Goal: Transaction & Acquisition: Book appointment/travel/reservation

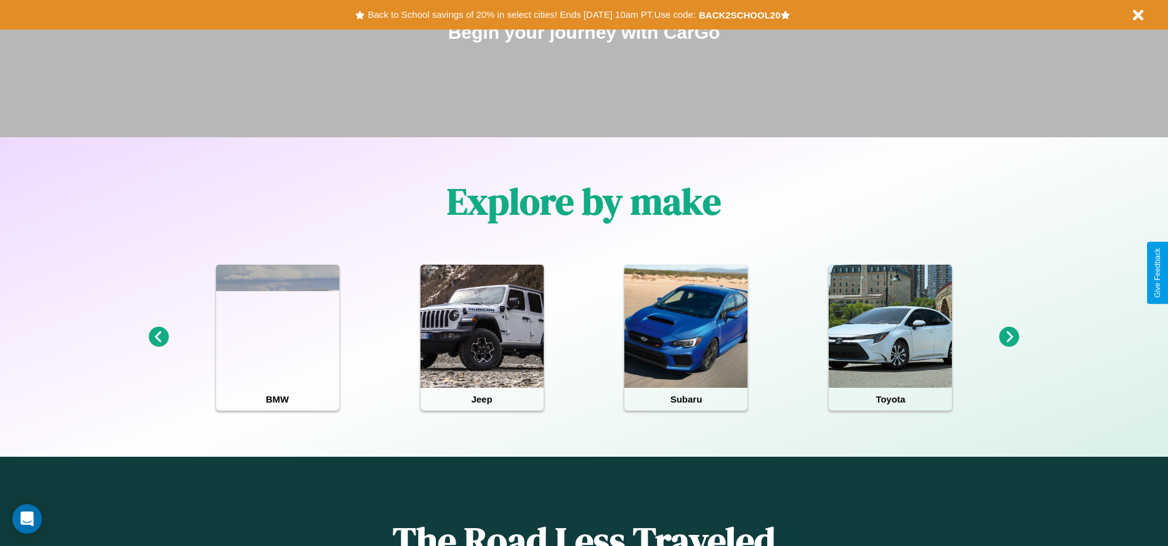
scroll to position [256, 0]
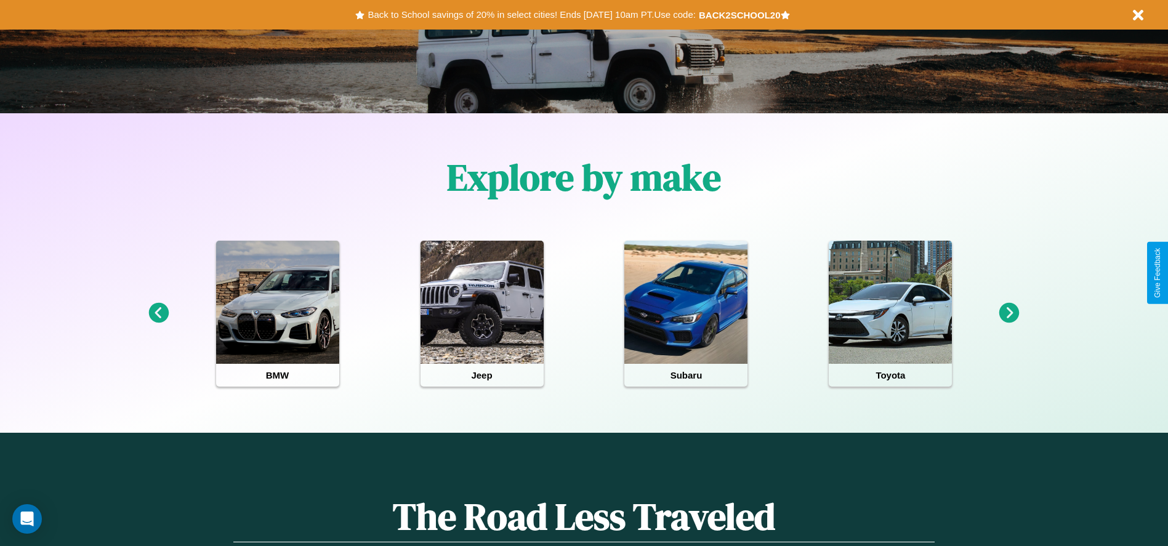
click at [1009, 313] on icon at bounding box center [1009, 313] width 20 height 20
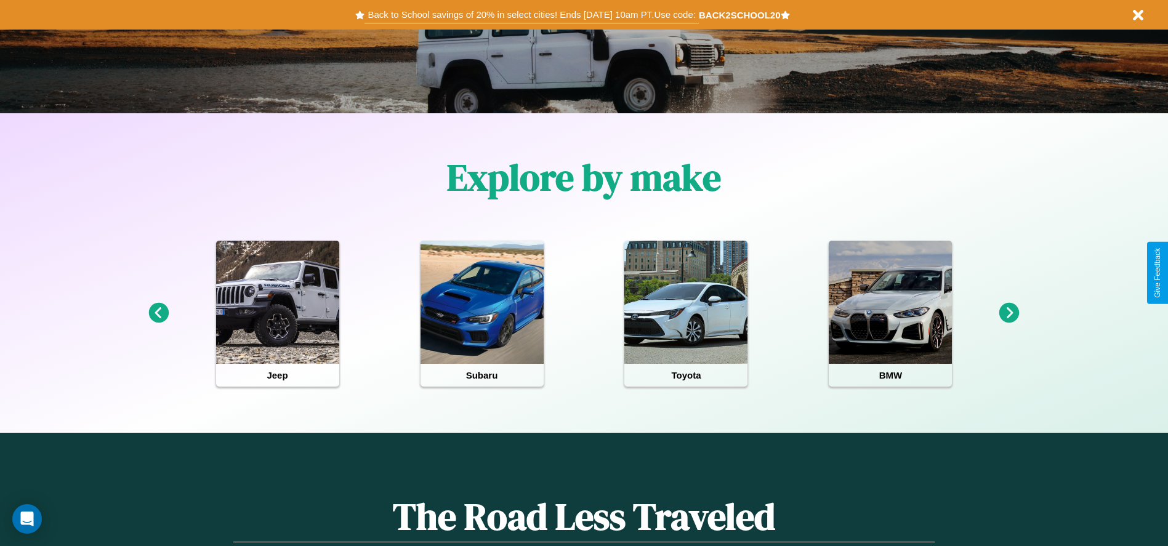
click at [531, 15] on button "Back to School savings of 20% in select cities! Ends 9/1 at 10am PT. Use code:" at bounding box center [532, 14] width 334 height 17
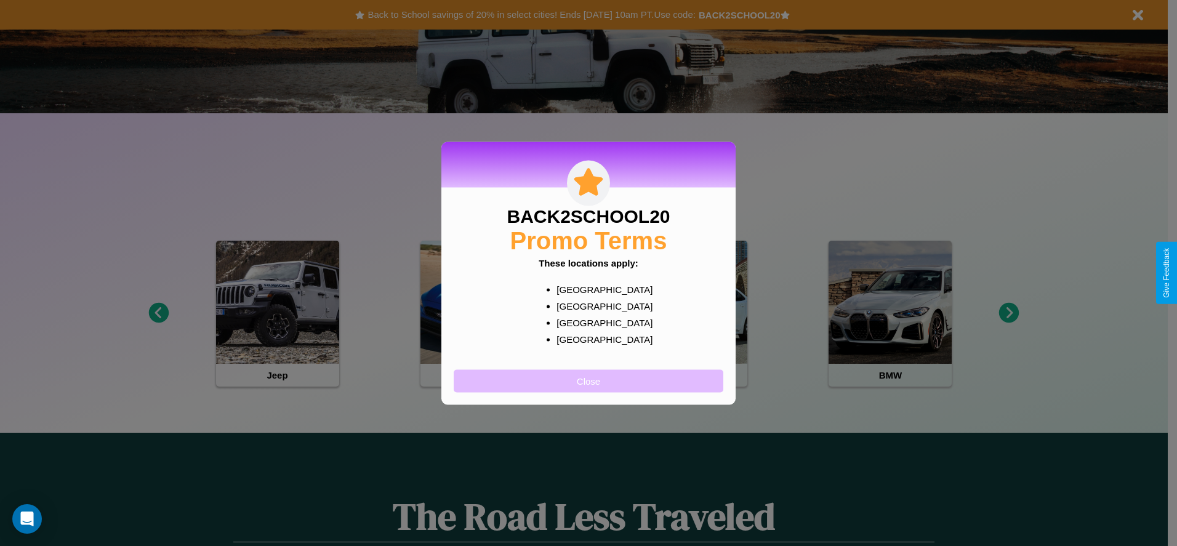
click at [589, 381] on button "Close" at bounding box center [589, 380] width 270 height 23
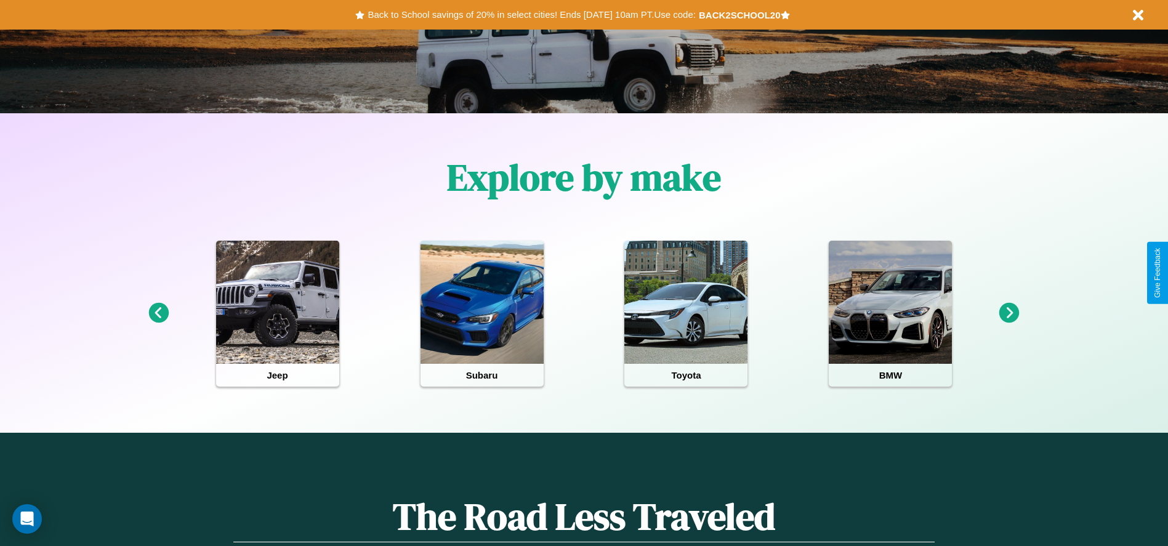
scroll to position [0, 0]
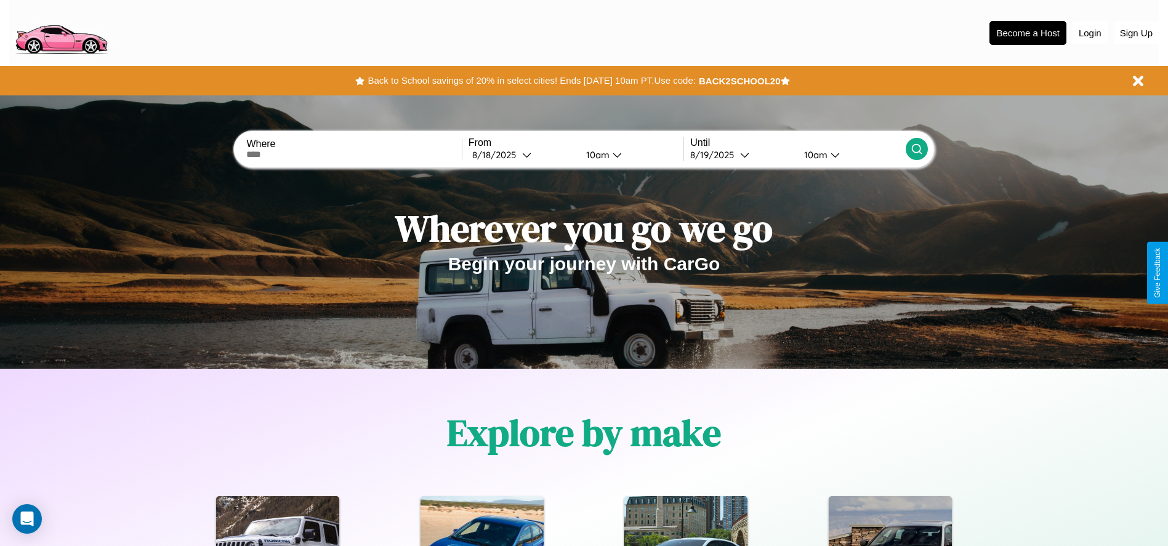
click at [354, 155] on input "text" at bounding box center [353, 155] width 215 height 10
type input "******"
click at [522, 155] on div "8 / 18 / 2025" at bounding box center [497, 155] width 50 height 12
select select "*"
select select "****"
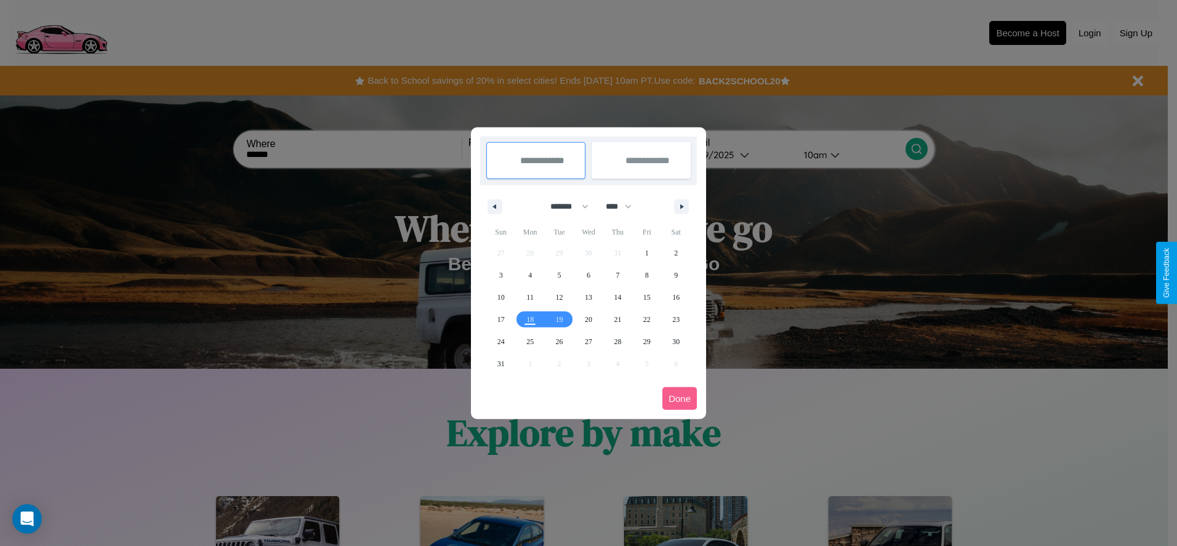
click at [564, 206] on select "******* ******** ***** ***** *** **** **** ****** ********* ******* ******** **…" at bounding box center [567, 206] width 52 height 20
select select "*"
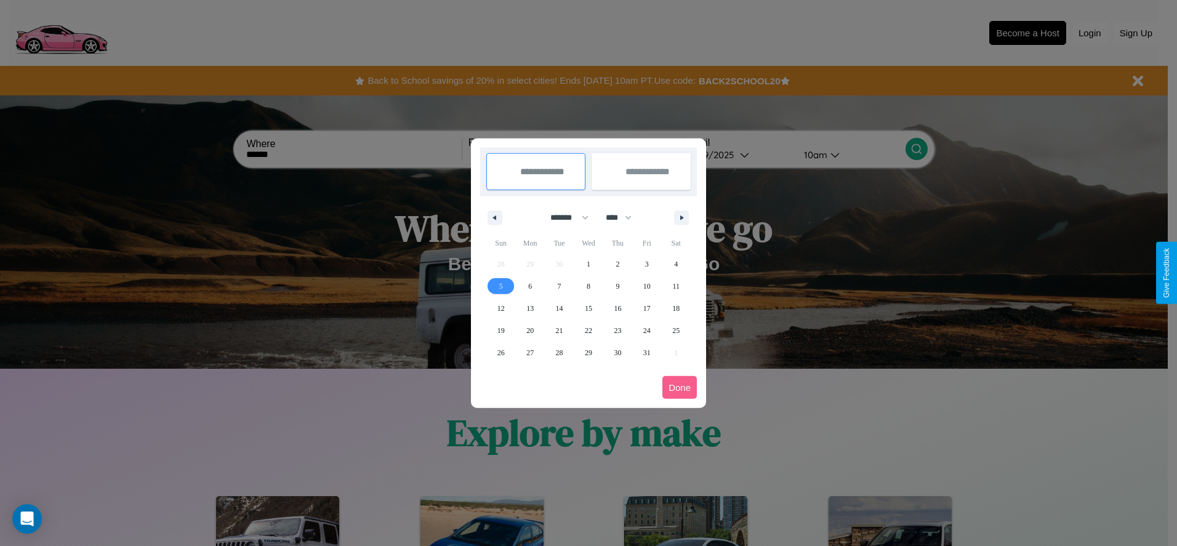
click at [501, 286] on span "5" at bounding box center [501, 286] width 4 height 22
type input "**********"
click at [530, 286] on span "6" at bounding box center [530, 286] width 4 height 22
type input "**********"
click at [680, 387] on button "Done" at bounding box center [680, 387] width 34 height 23
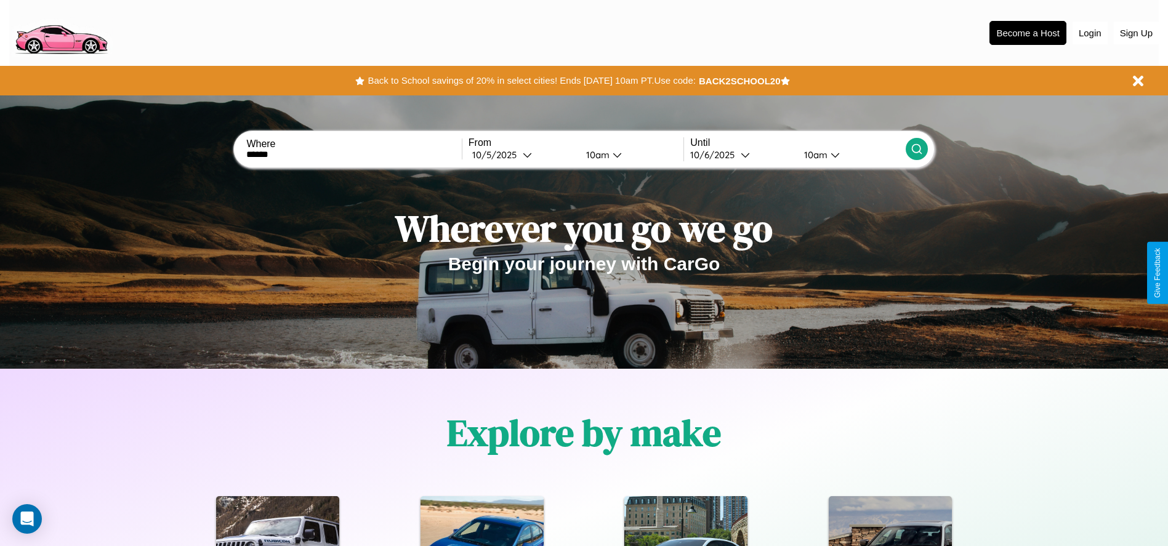
click at [596, 155] on div "10am" at bounding box center [596, 155] width 33 height 12
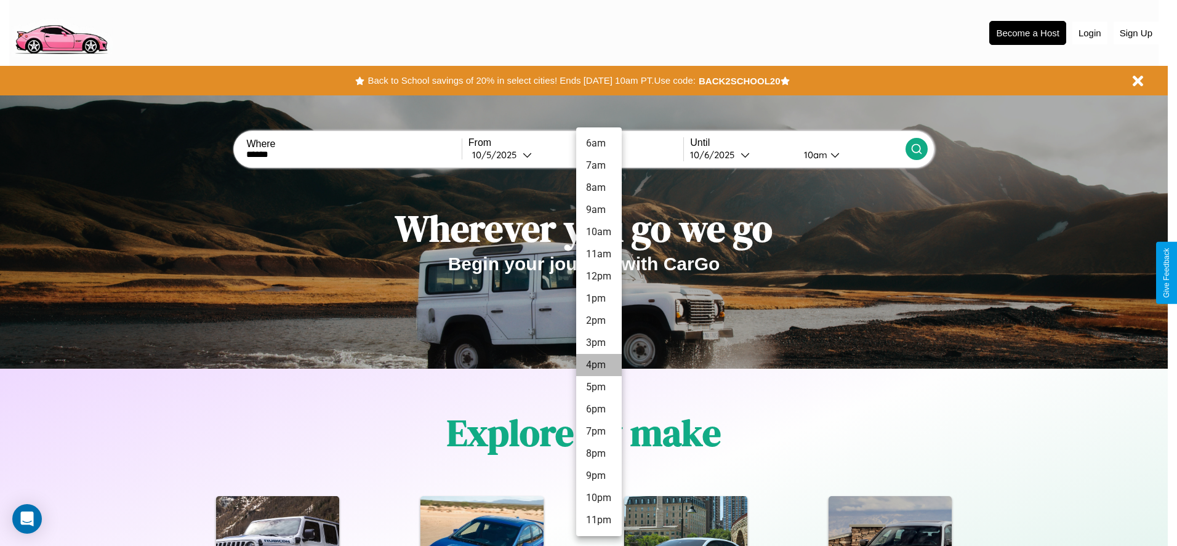
click at [599, 365] on li "4pm" at bounding box center [599, 365] width 46 height 22
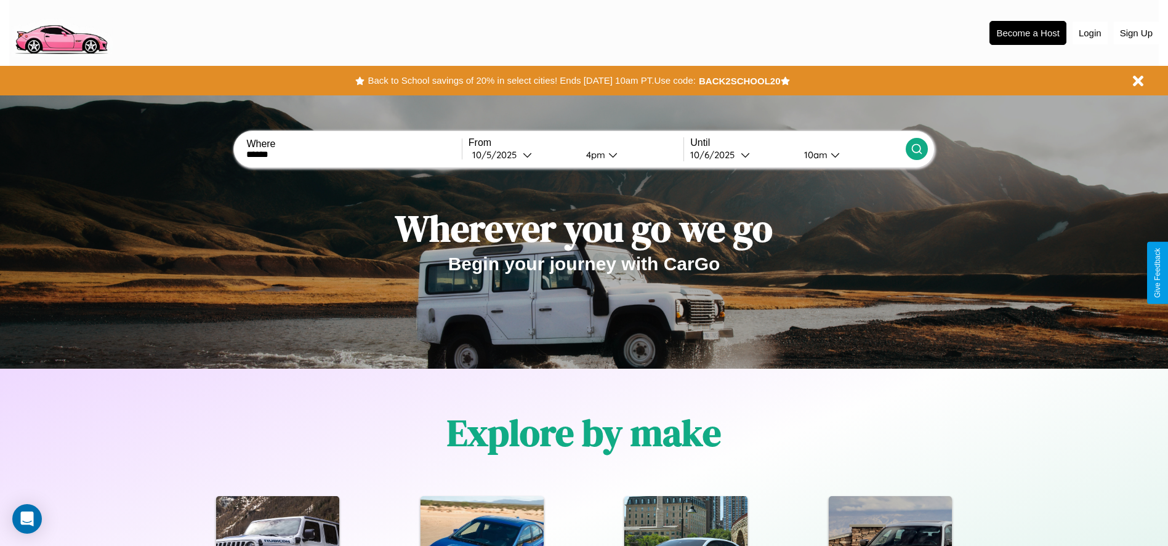
click at [814, 155] on div "10am" at bounding box center [814, 155] width 33 height 12
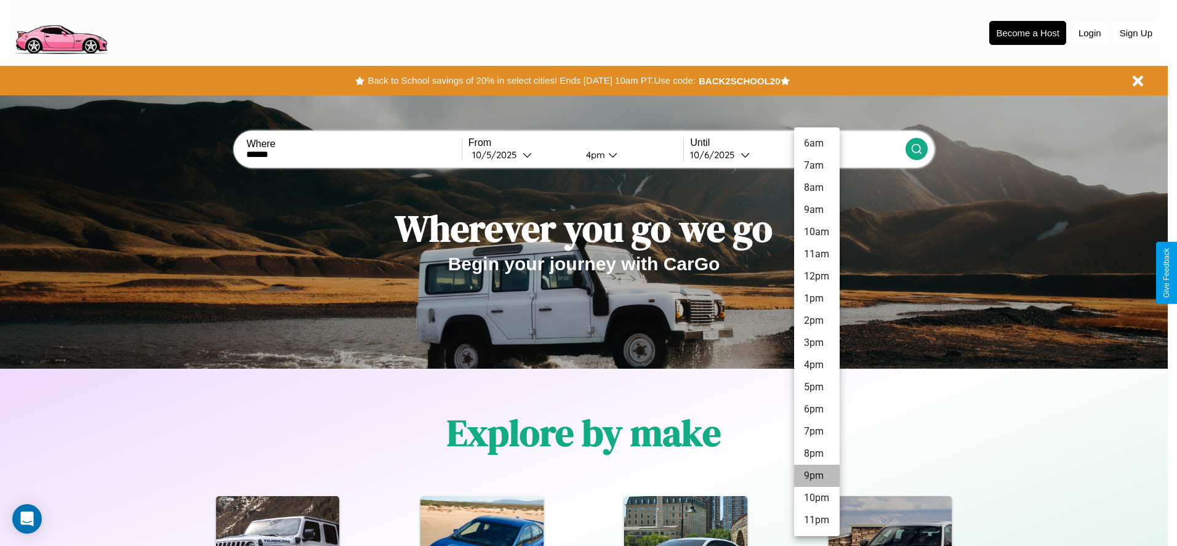
click at [817, 476] on li "9pm" at bounding box center [817, 476] width 46 height 22
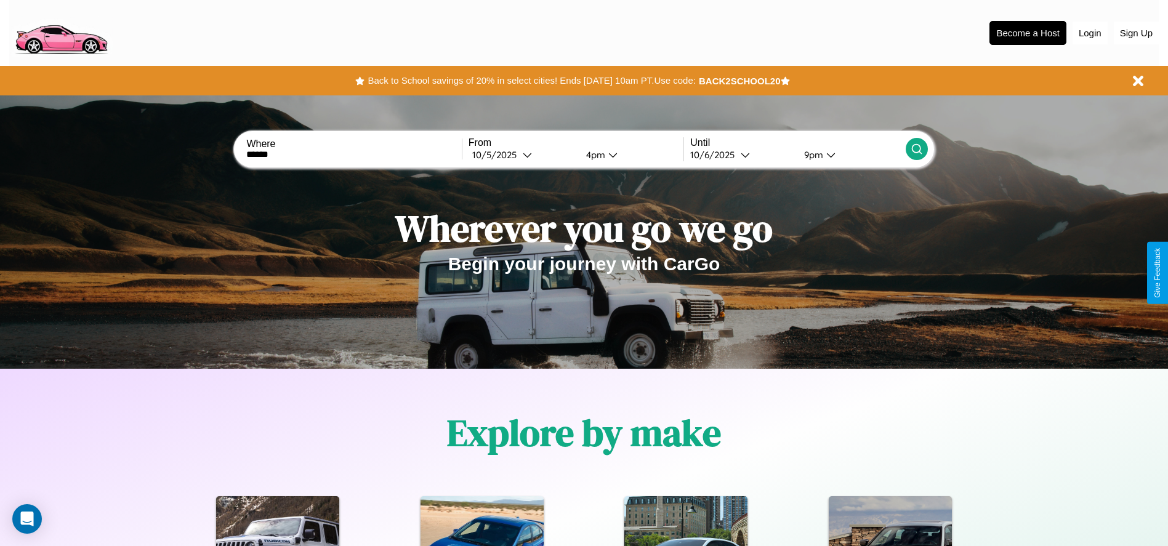
click at [916, 149] on icon at bounding box center [917, 149] width 12 height 12
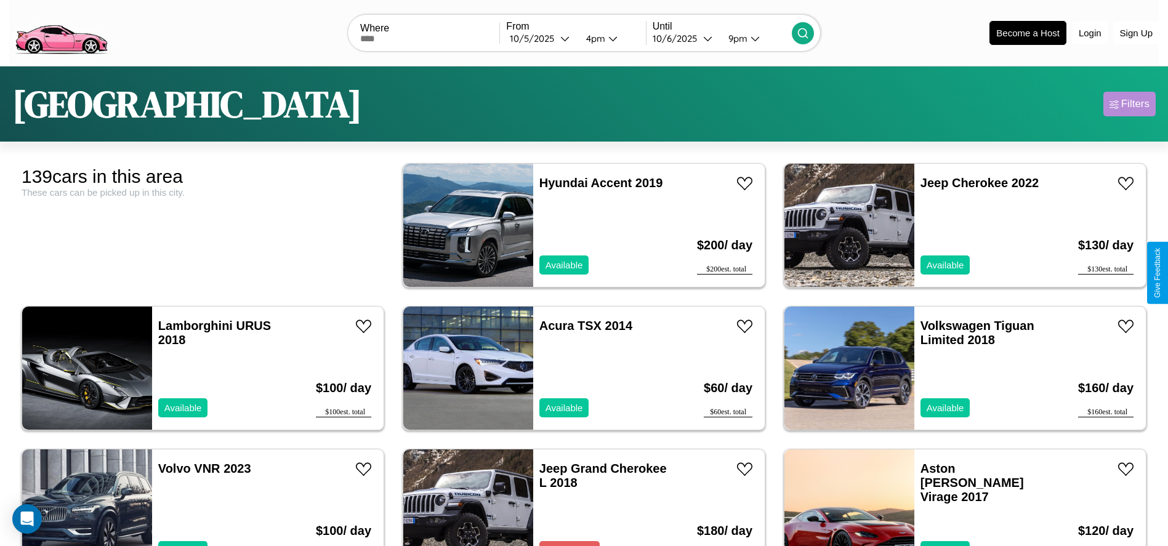
click at [1129, 104] on div "Filters" at bounding box center [1135, 104] width 28 height 12
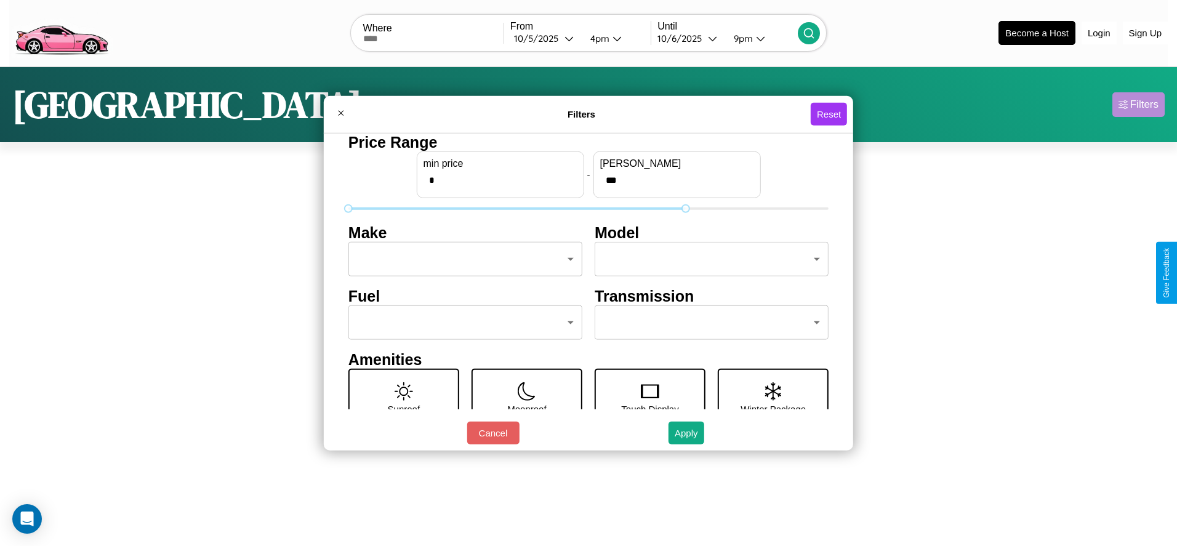
type input "***"
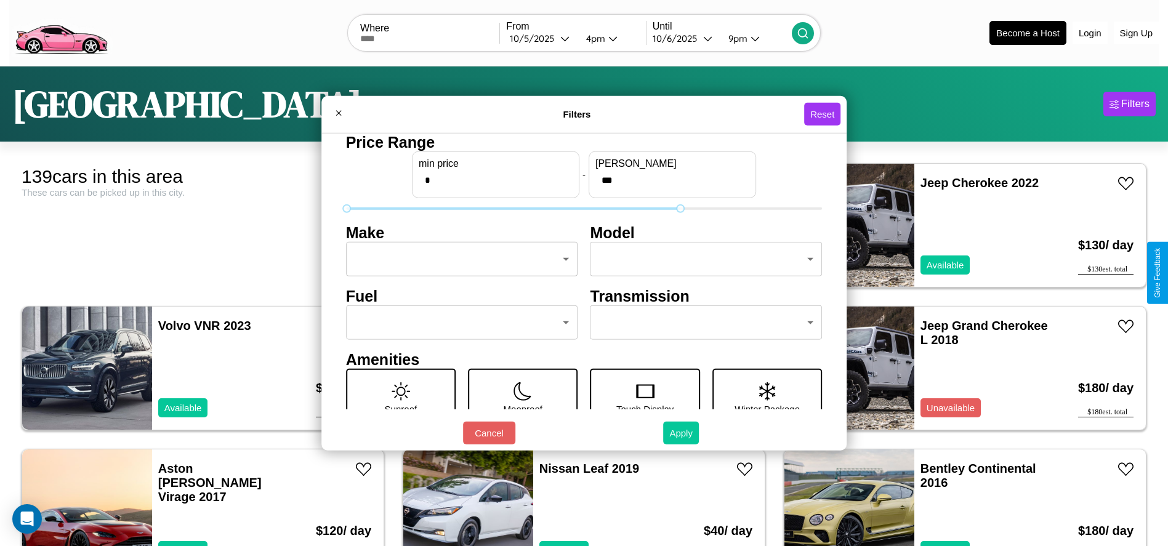
type input "*"
click at [682, 433] on button "Apply" at bounding box center [681, 433] width 36 height 23
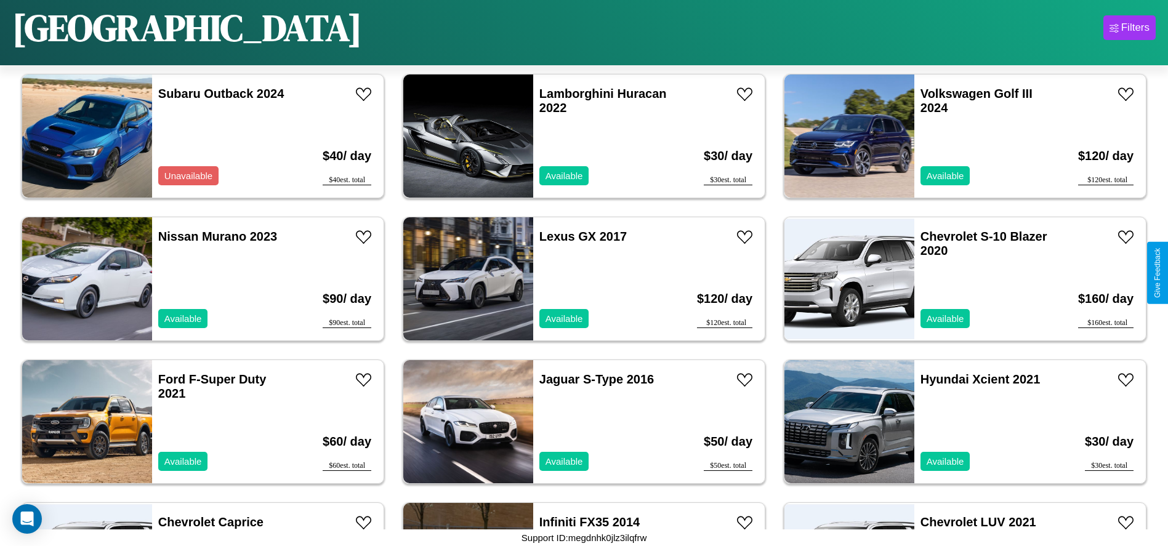
scroll to position [4852, 0]
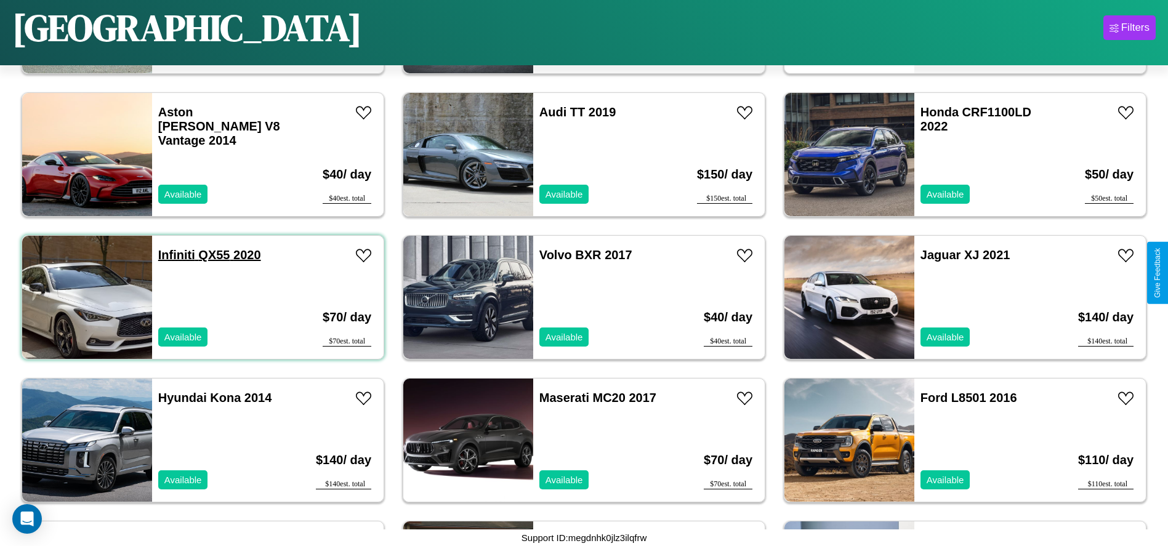
click at [175, 255] on link "Infiniti QX55 2020" at bounding box center [209, 255] width 103 height 14
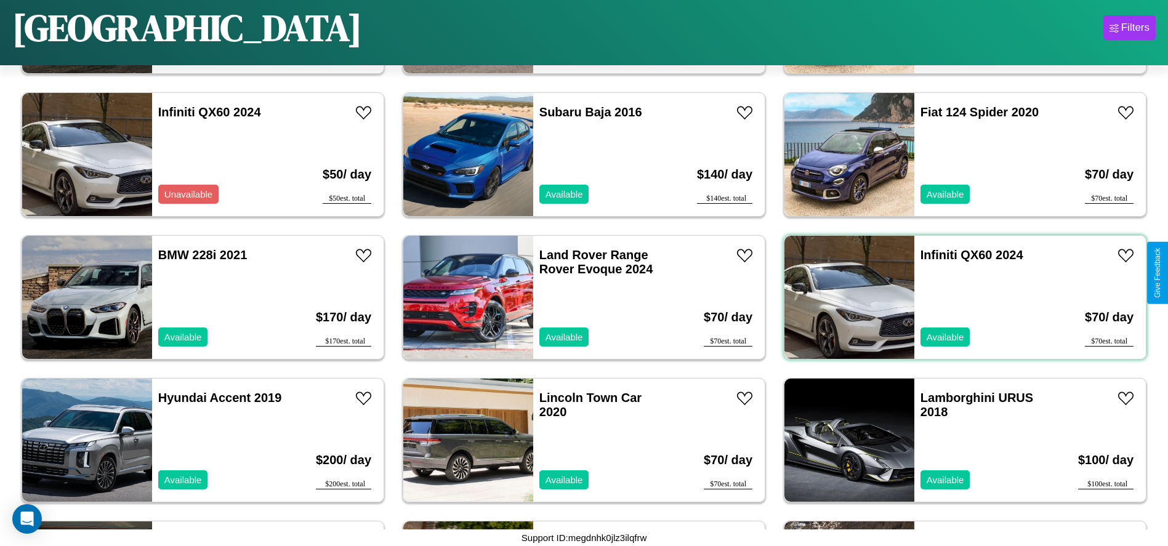
click at [958, 297] on div "Infiniti QX60 2024 Available" at bounding box center [985, 297] width 142 height 123
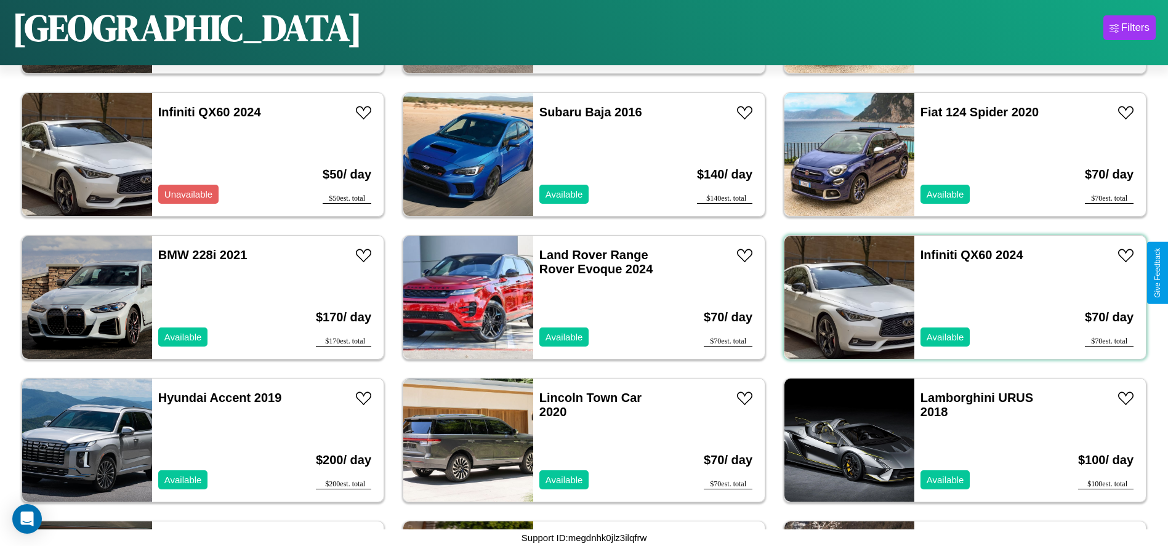
click at [958, 297] on div "Infiniti QX60 2024 Available" at bounding box center [985, 297] width 142 height 123
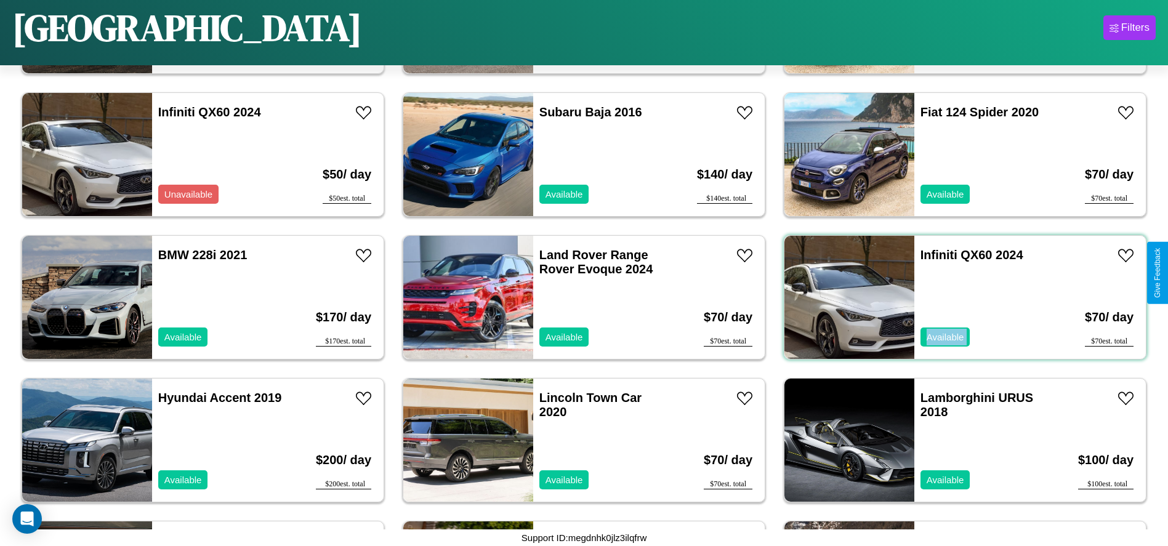
click at [958, 297] on div "Infiniti QX60 2024 Available" at bounding box center [985, 297] width 142 height 123
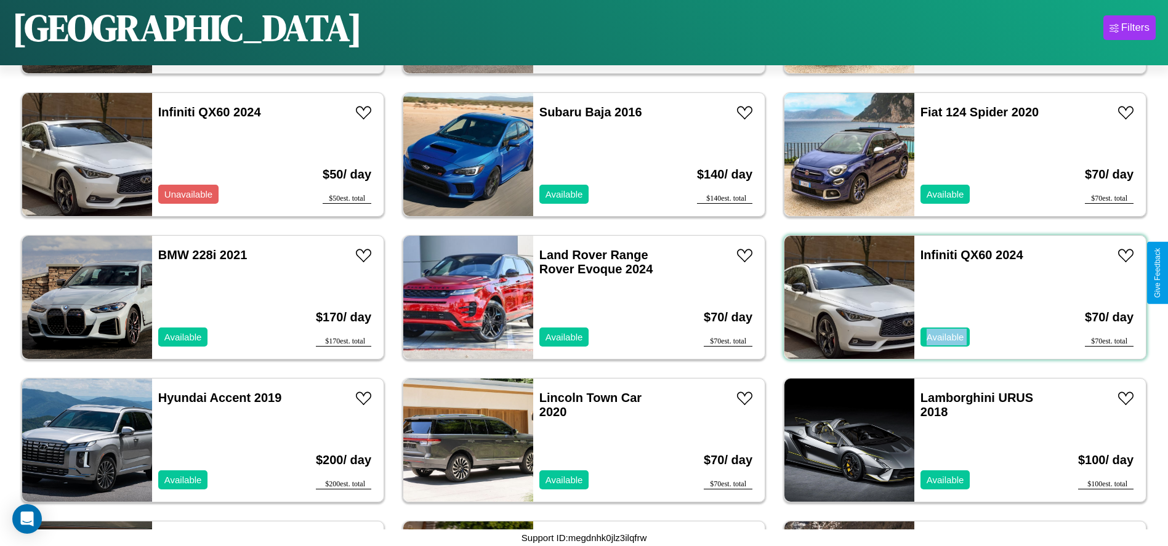
click at [958, 297] on div "Infiniti QX60 2024 Available" at bounding box center [985, 297] width 142 height 123
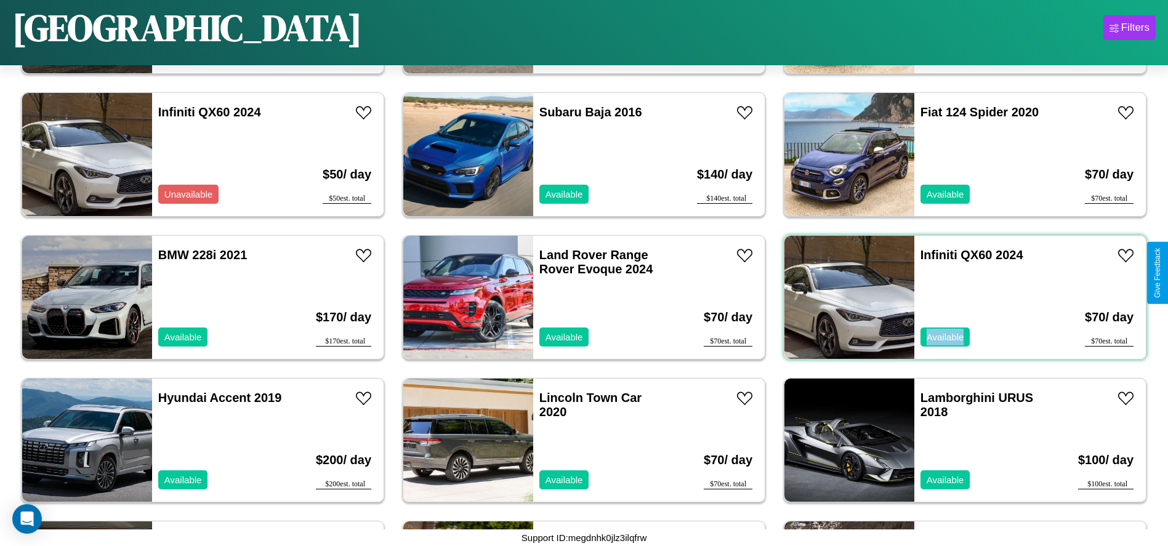
click at [958, 297] on div "Infiniti QX60 2024 Available" at bounding box center [985, 297] width 142 height 123
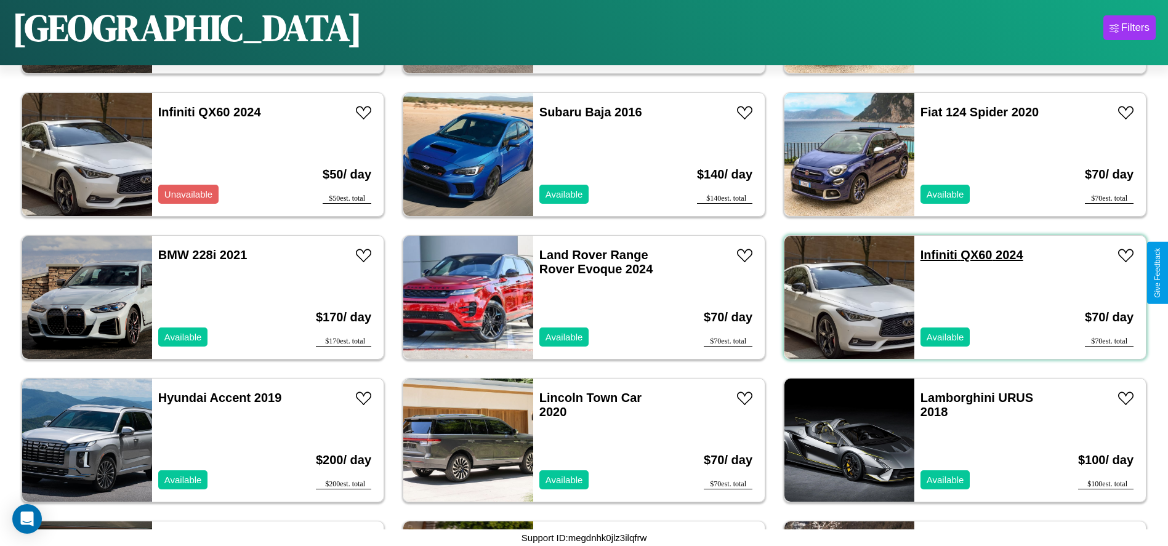
click at [931, 255] on link "Infiniti QX60 2024" at bounding box center [972, 255] width 103 height 14
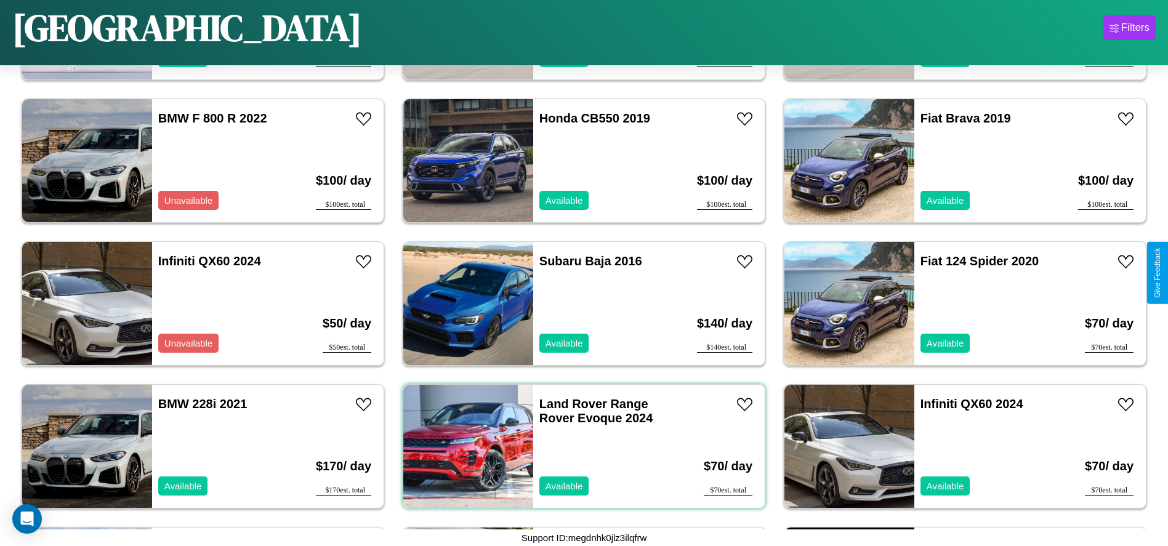
scroll to position [566, 0]
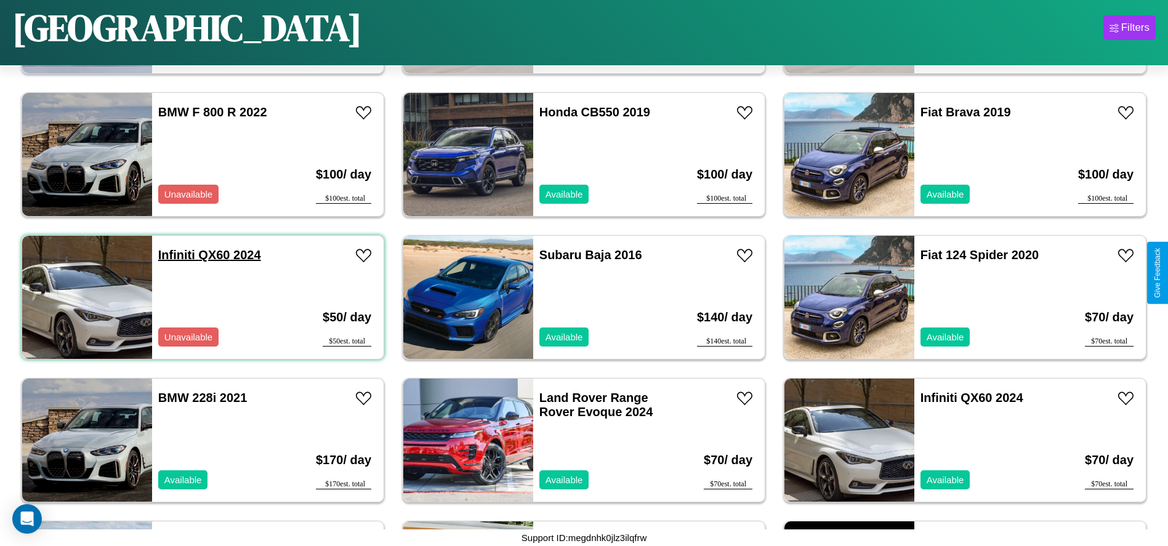
click at [175, 255] on link "Infiniti QX60 2024" at bounding box center [209, 255] width 103 height 14
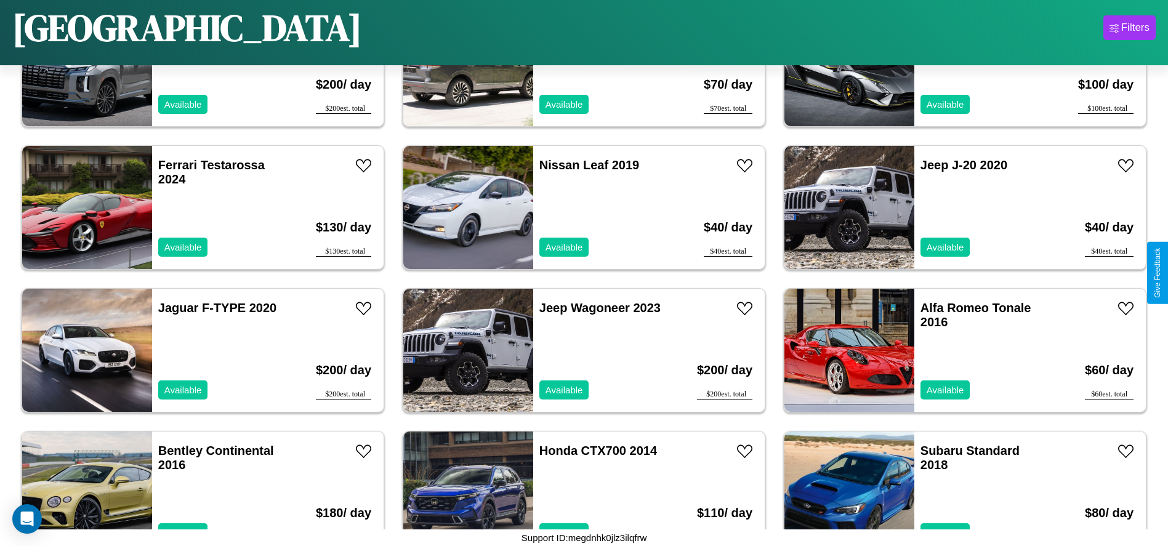
scroll to position [1137, 0]
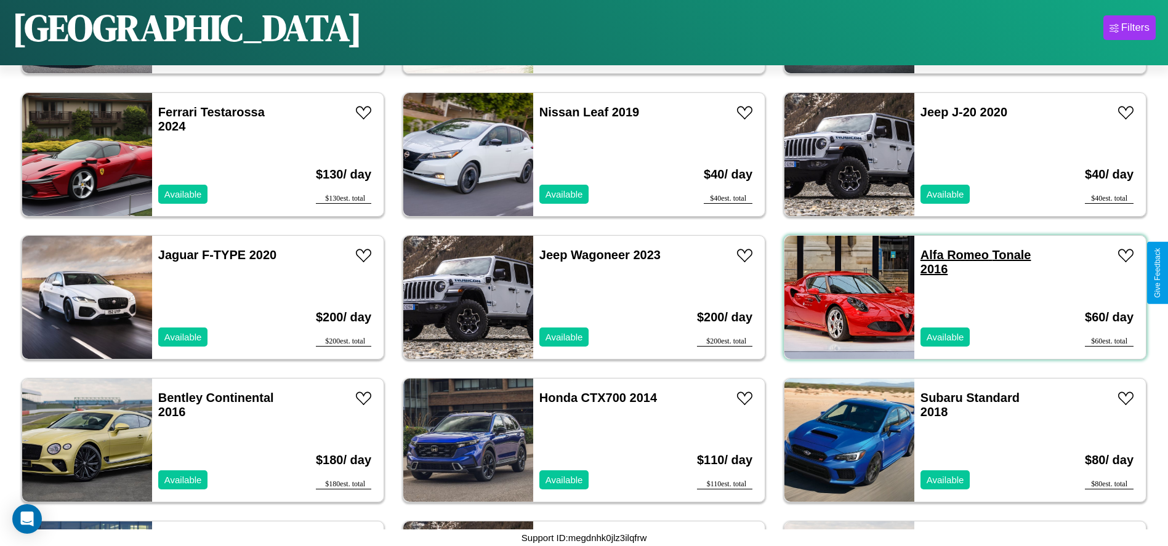
click at [947, 255] on link "Alfa Romeo Tonale 2016" at bounding box center [976, 262] width 111 height 28
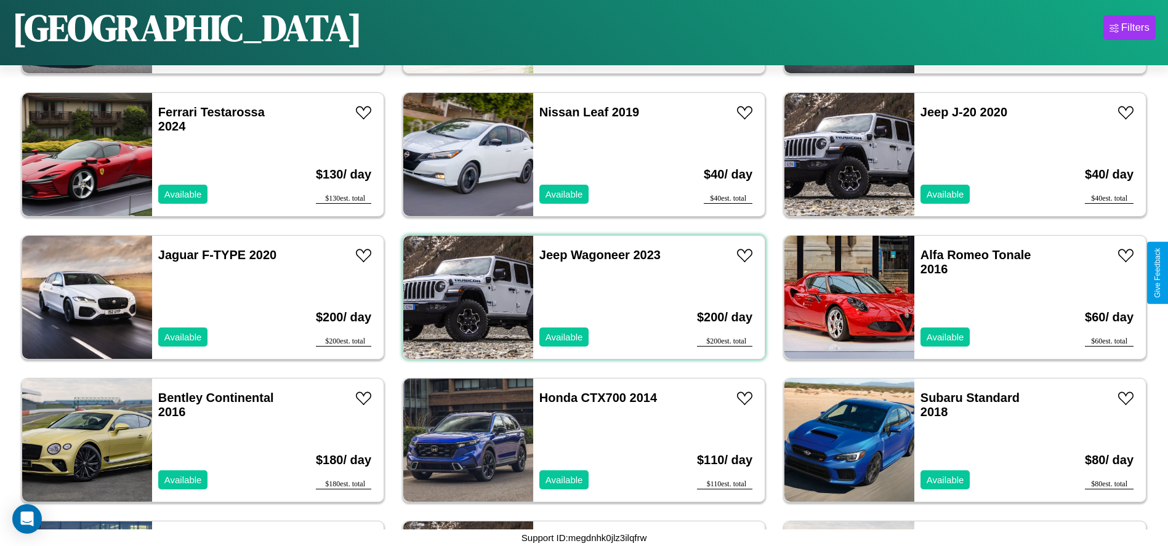
scroll to position [1280, 0]
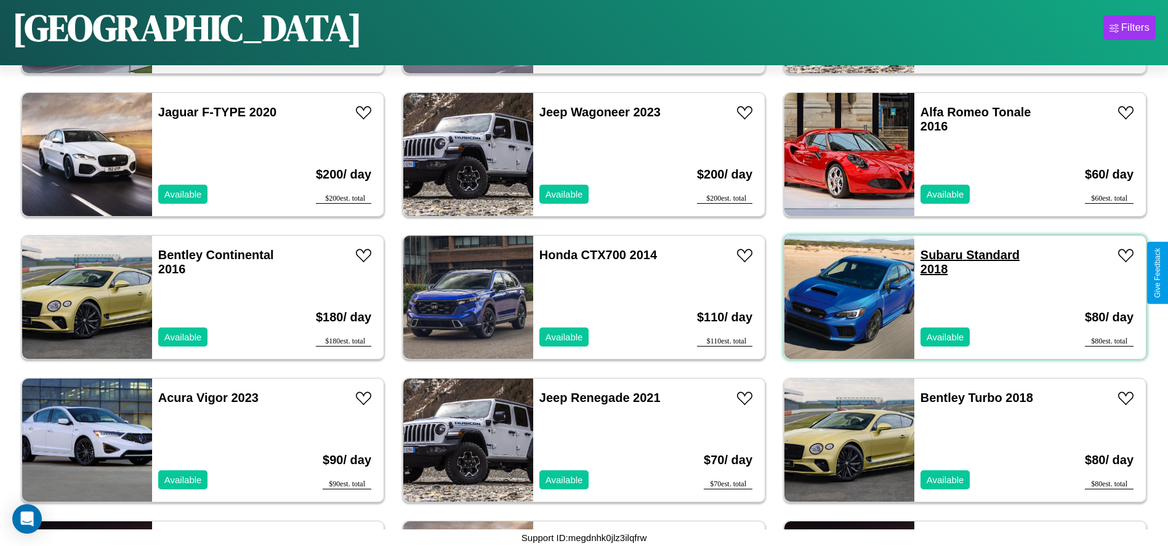
click at [934, 255] on link "Subaru Standard 2018" at bounding box center [970, 262] width 99 height 28
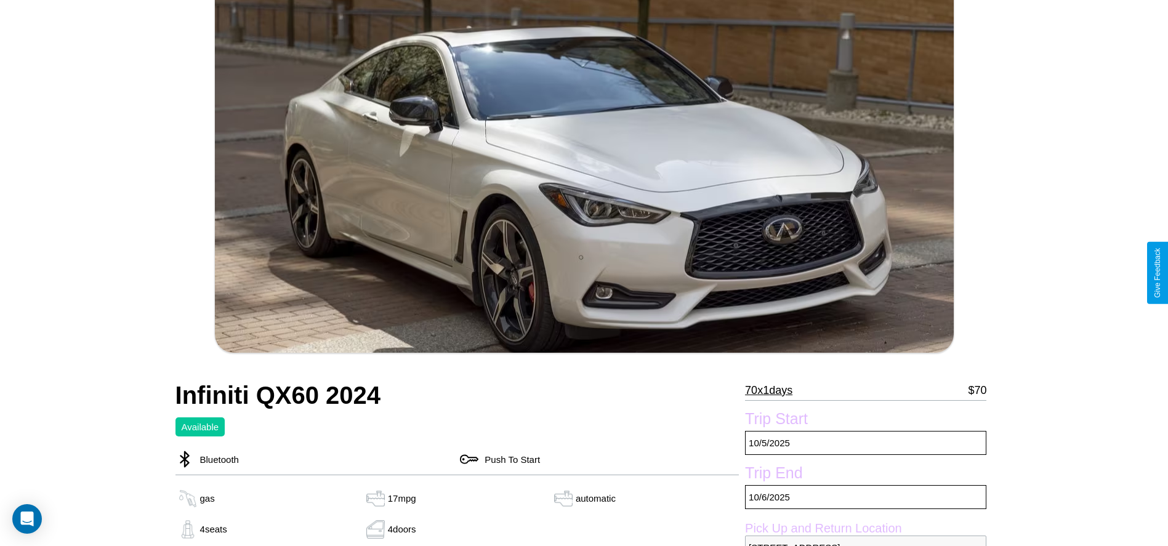
scroll to position [569, 0]
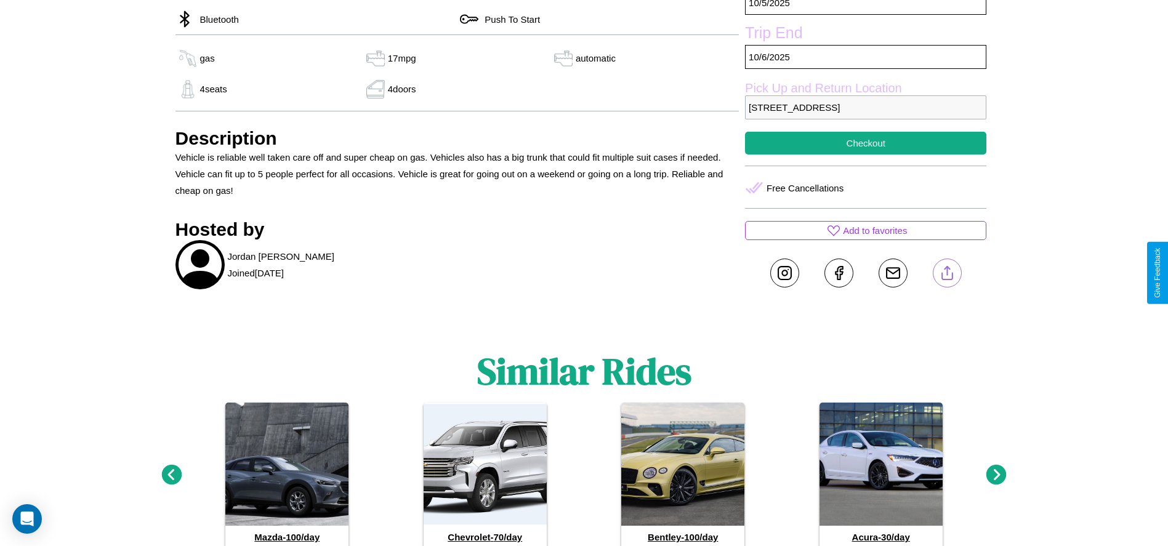
click at [947, 273] on line at bounding box center [947, 271] width 0 height 9
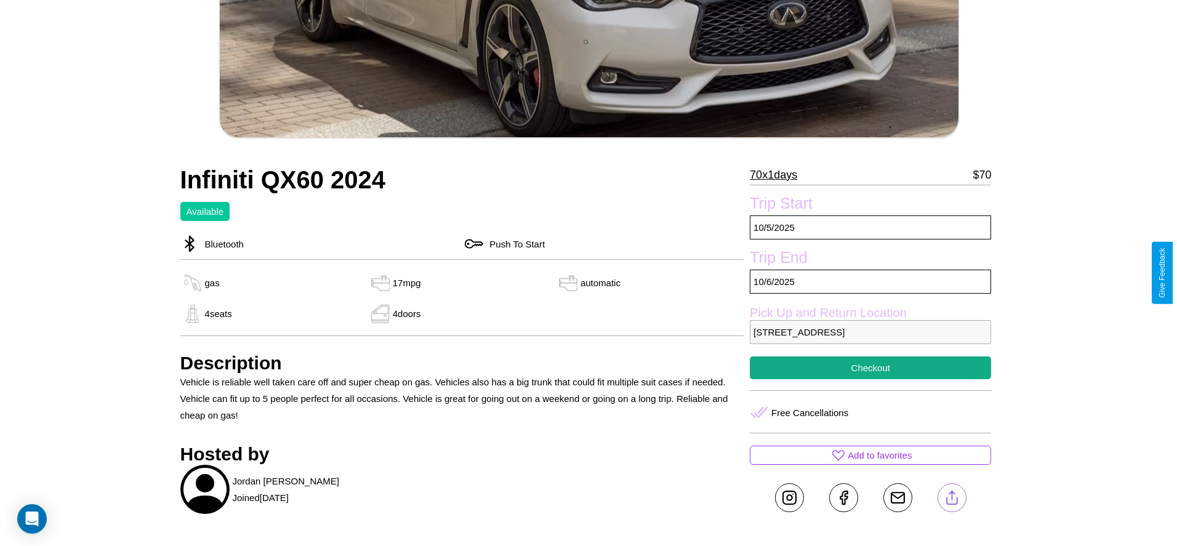
scroll to position [299, 0]
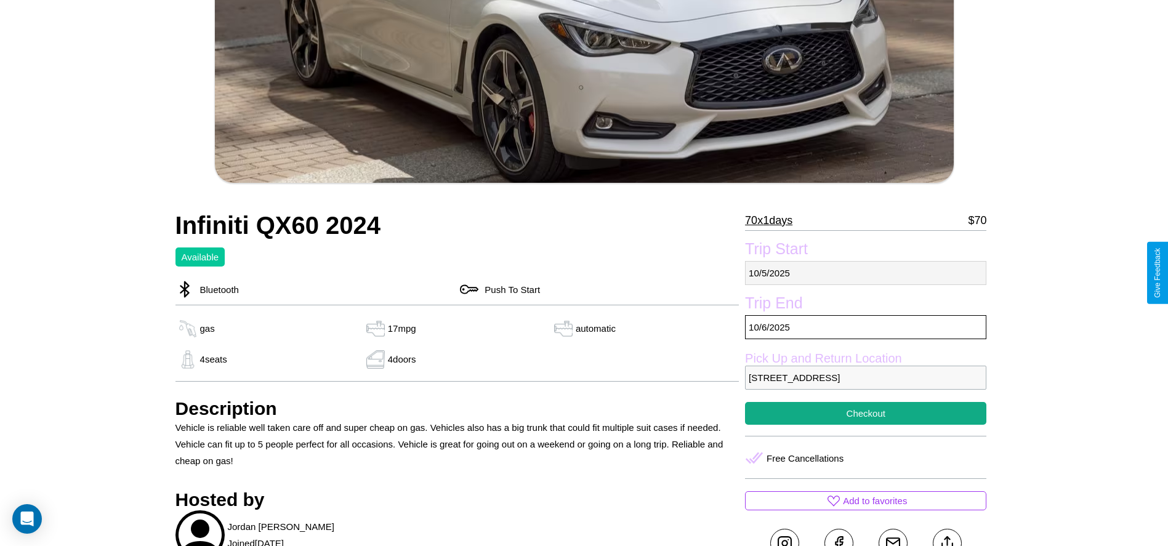
click at [866, 273] on p "10 / 5 / 2025" at bounding box center [865, 273] width 241 height 24
select select "*"
select select "****"
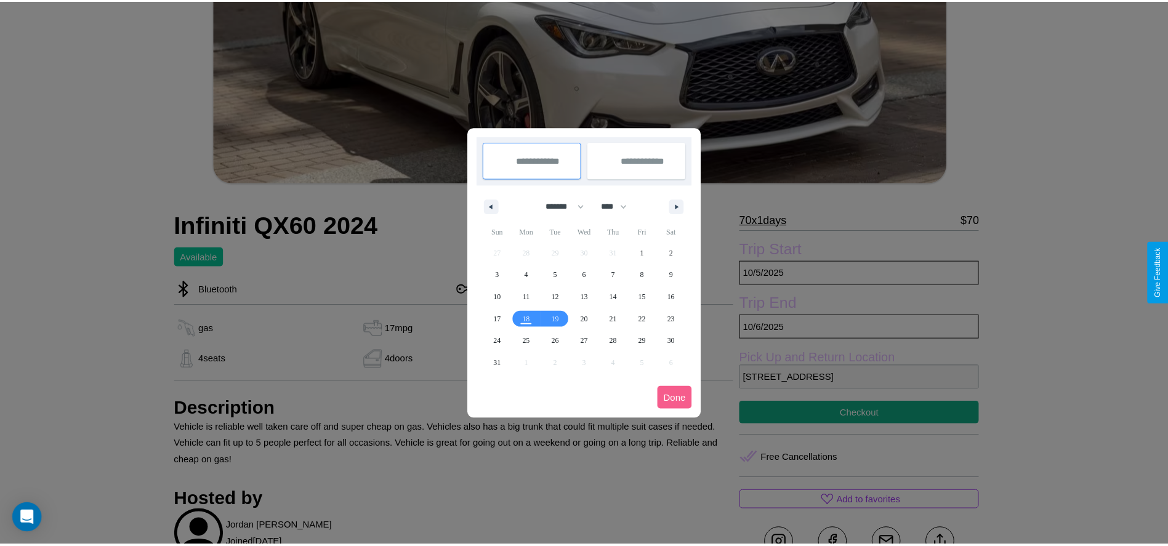
scroll to position [0, 0]
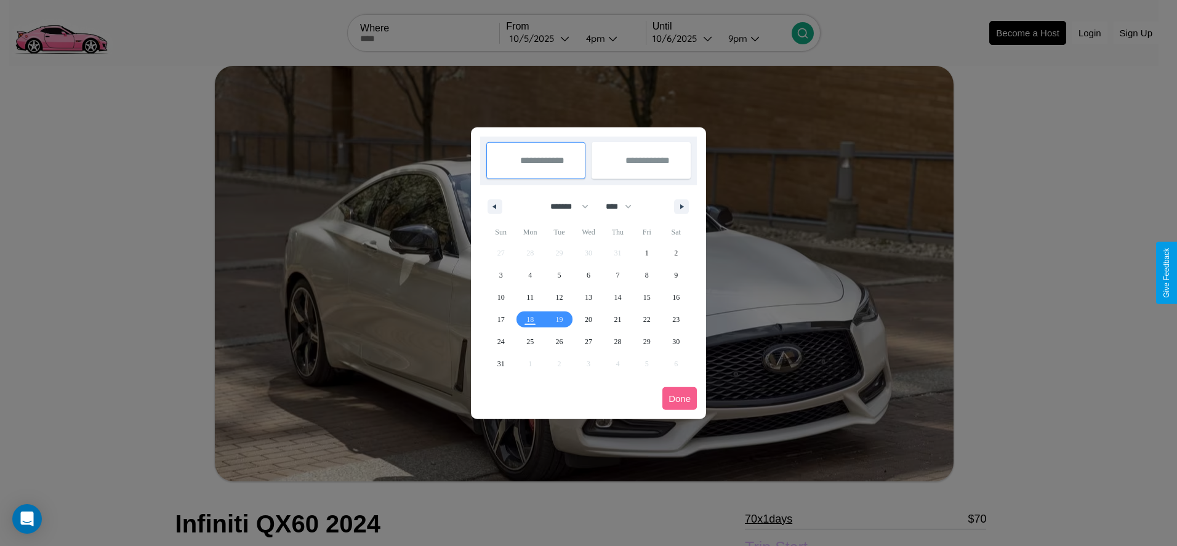
click at [541, 38] on div at bounding box center [588, 273] width 1177 height 546
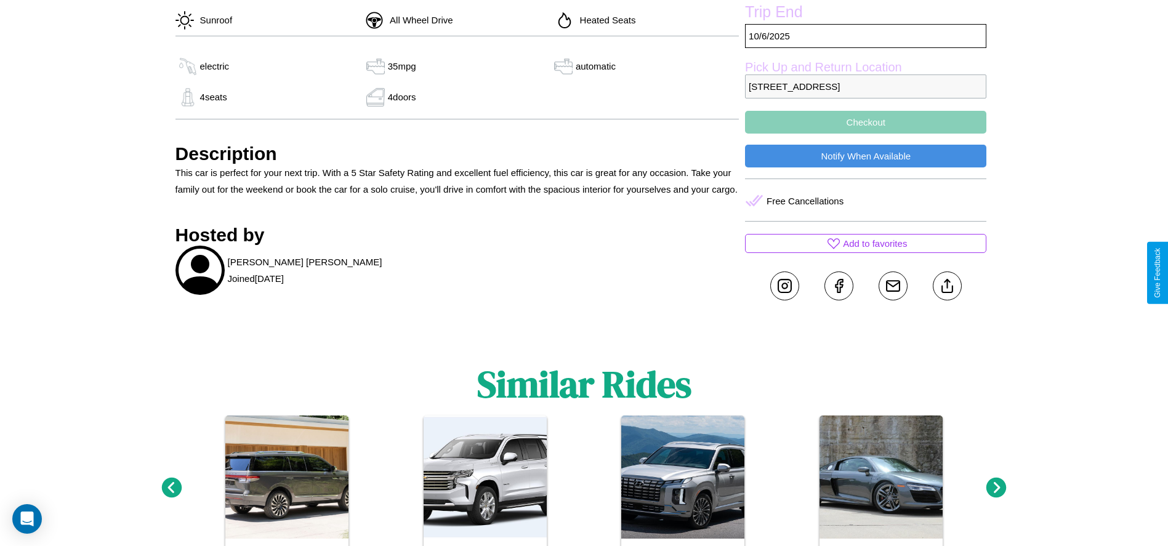
scroll to position [603, 0]
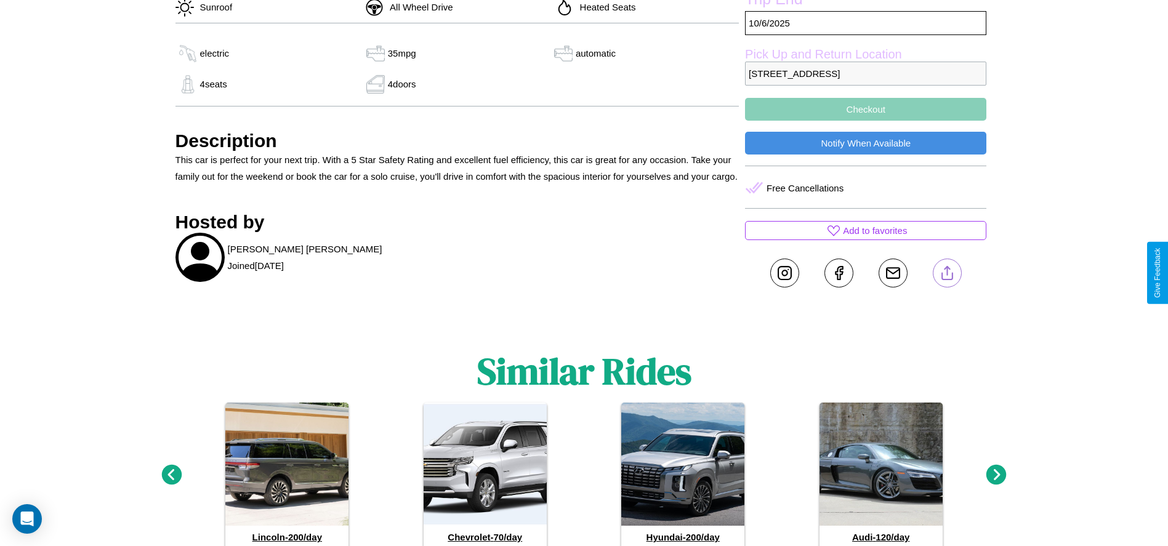
click at [947, 273] on line at bounding box center [947, 271] width 0 height 9
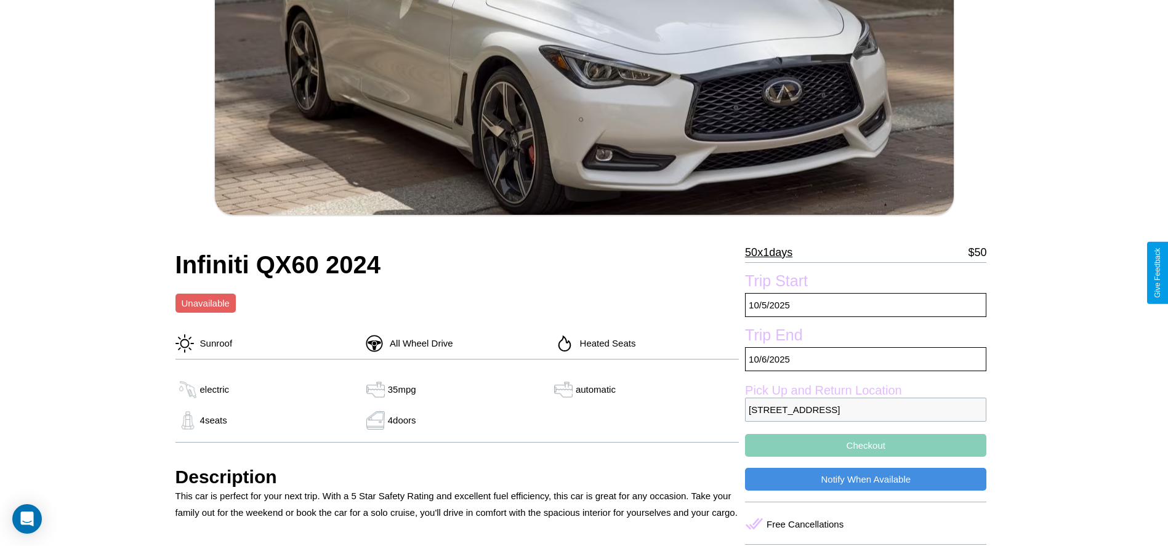
scroll to position [246, 0]
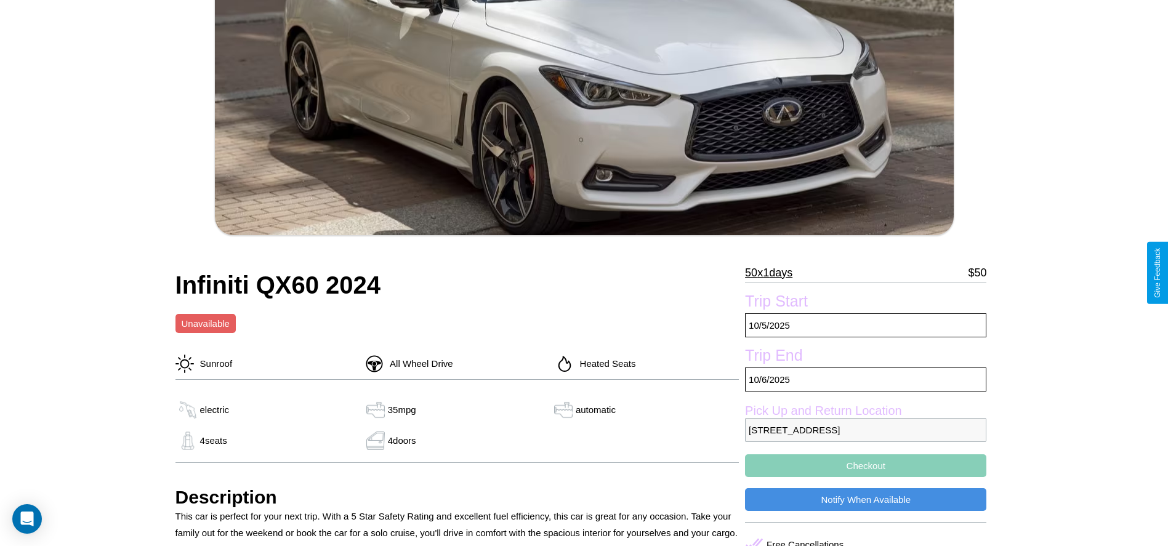
click at [773, 273] on p "50 x 1 days" at bounding box center [768, 273] width 47 height 20
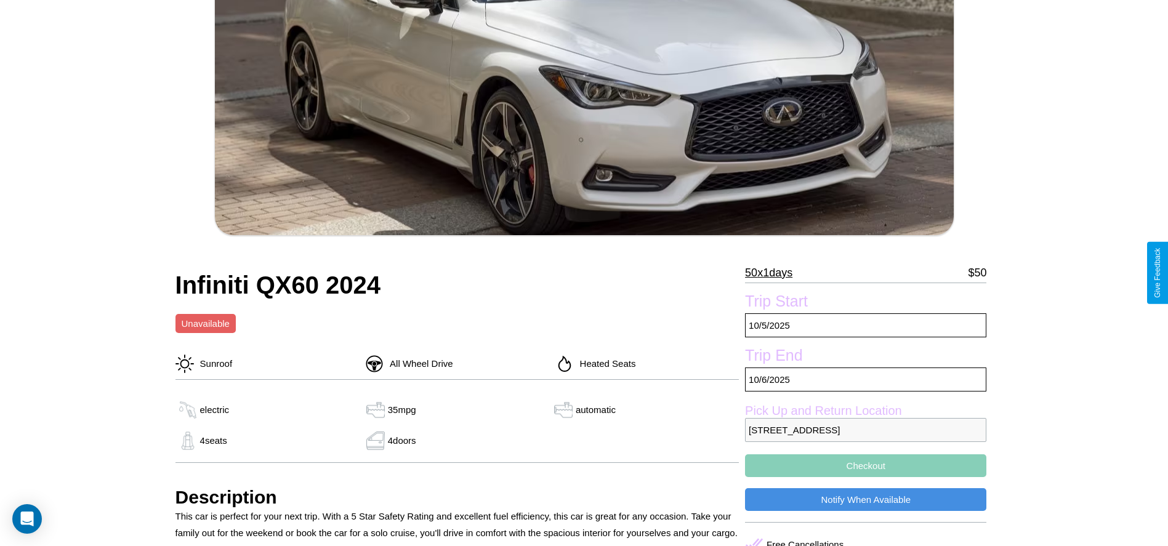
click at [773, 273] on p "50 x 1 days" at bounding box center [768, 273] width 47 height 20
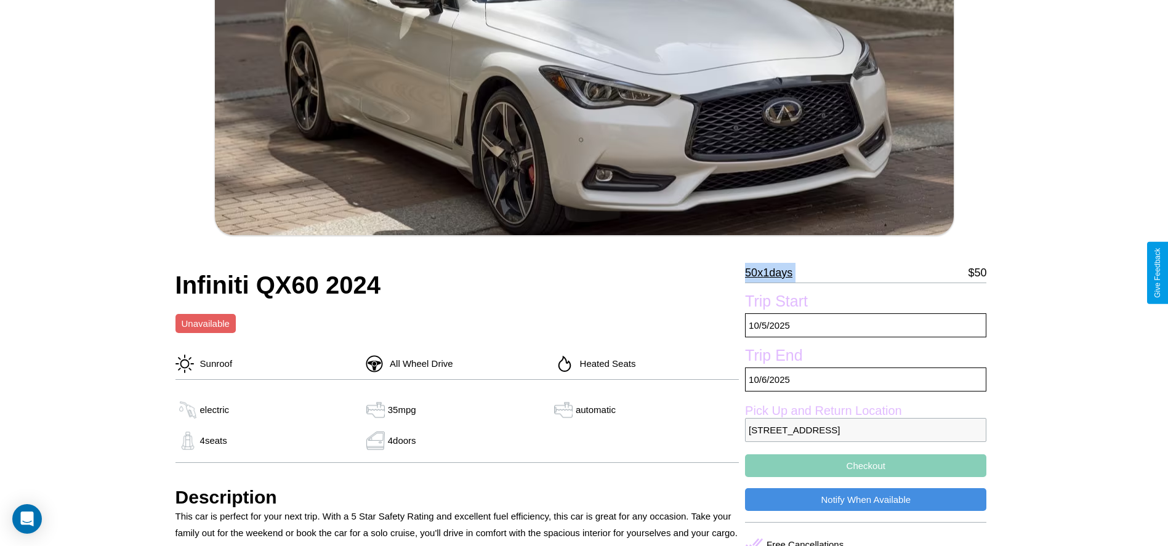
click at [773, 273] on p "50 x 1 days" at bounding box center [768, 273] width 47 height 20
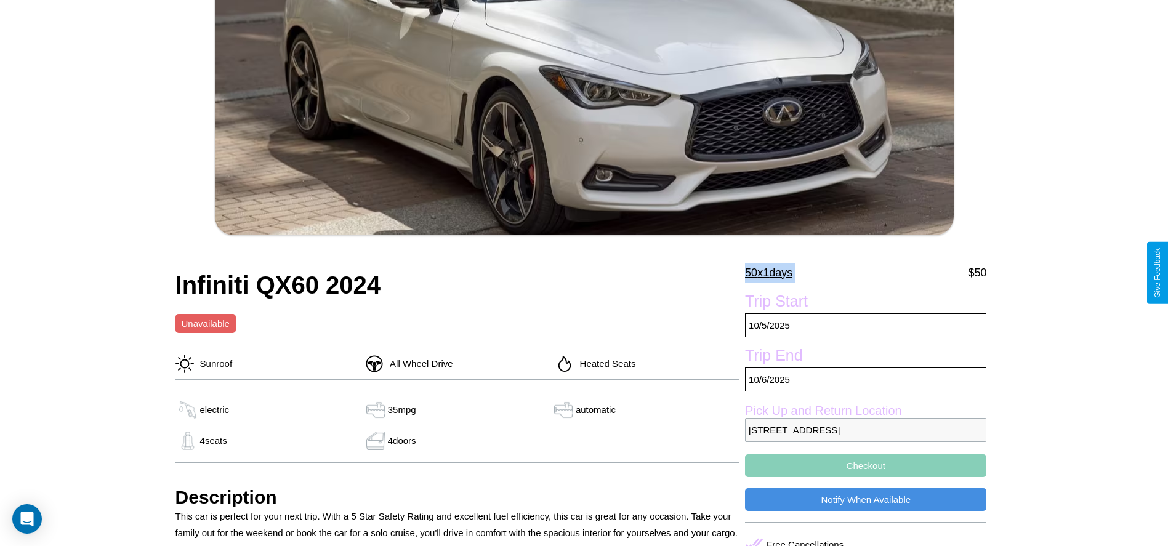
click at [773, 273] on p "50 x 1 days" at bounding box center [768, 273] width 47 height 20
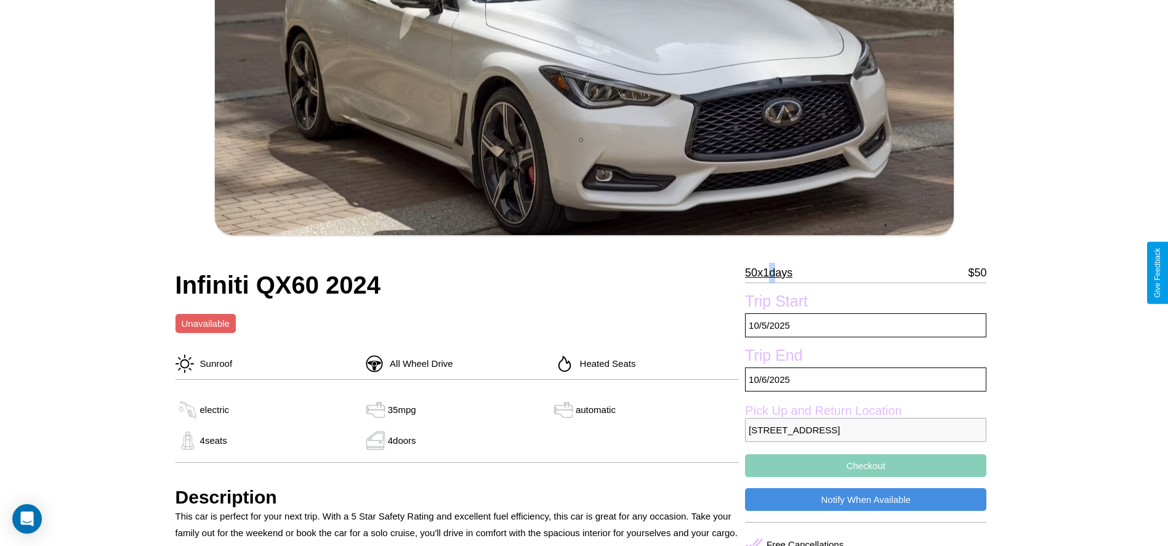
click at [773, 273] on p "50 x 1 days" at bounding box center [768, 273] width 47 height 20
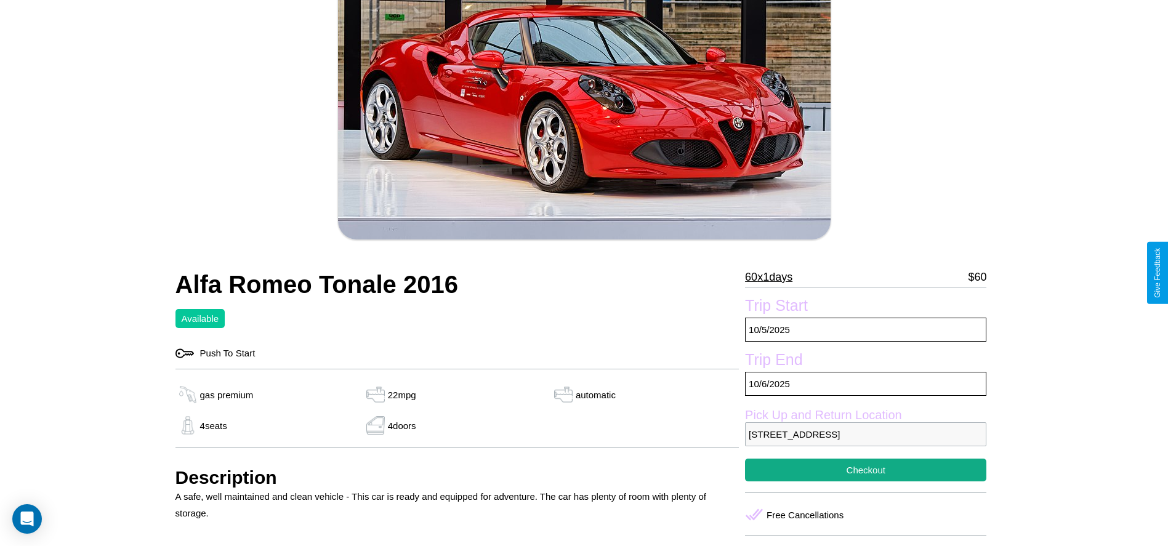
scroll to position [482, 0]
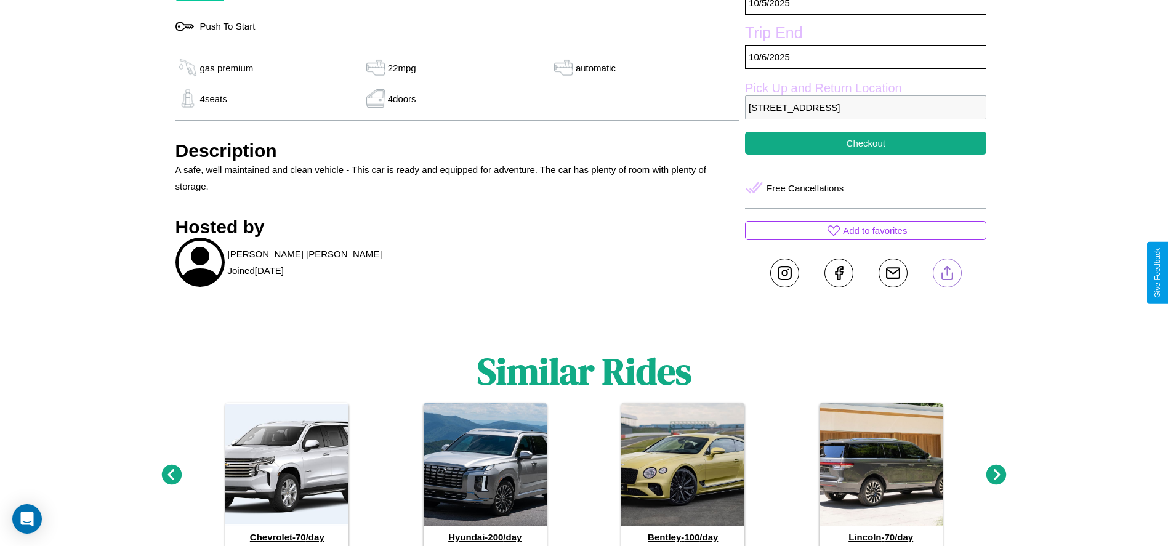
click at [947, 273] on line at bounding box center [947, 271] width 0 height 9
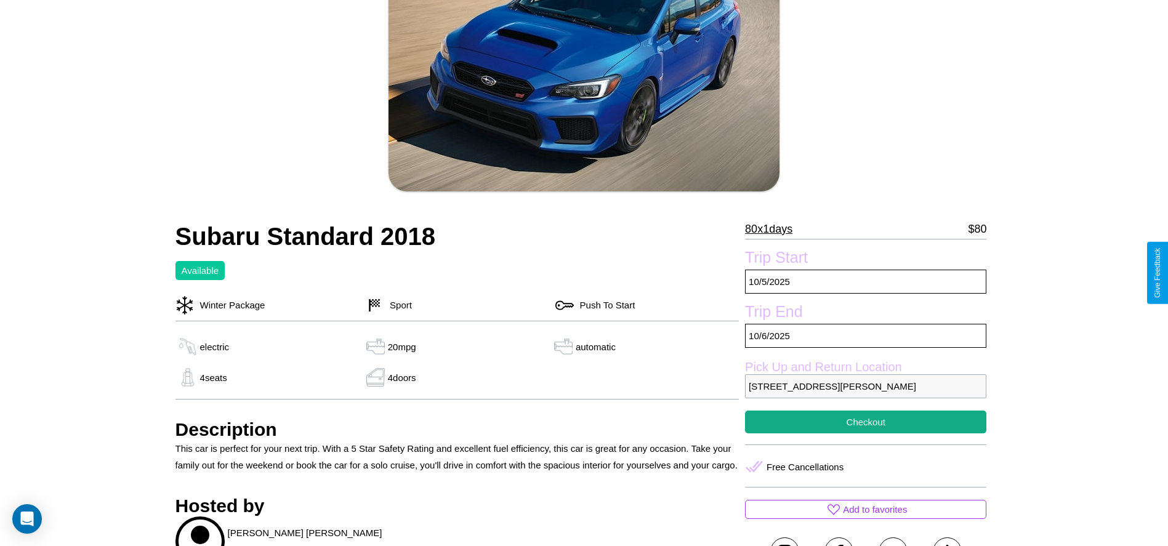
scroll to position [390, 0]
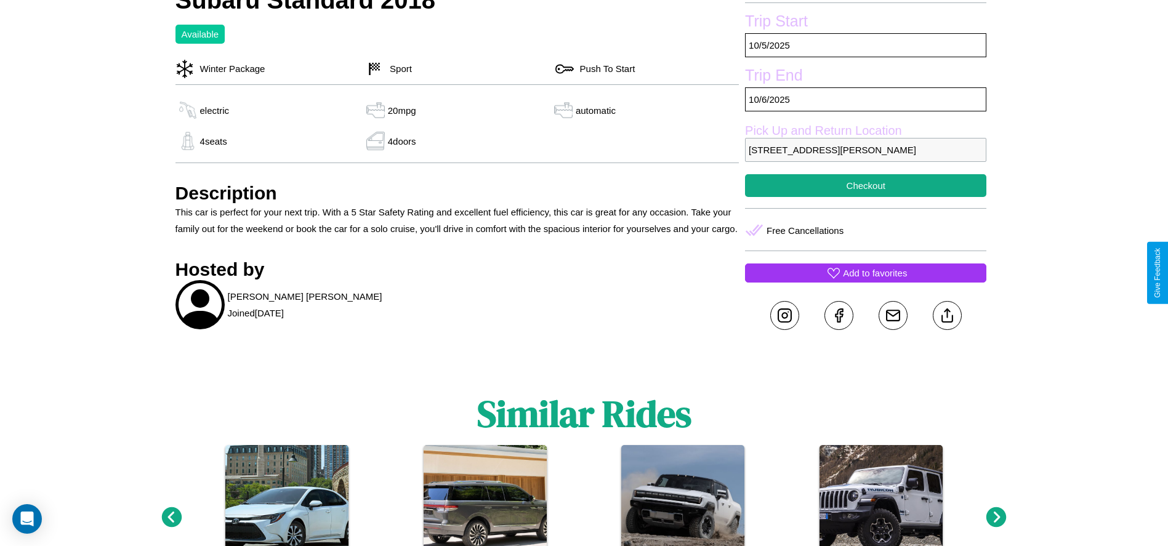
click at [866, 273] on p "Add to favorites" at bounding box center [875, 273] width 64 height 17
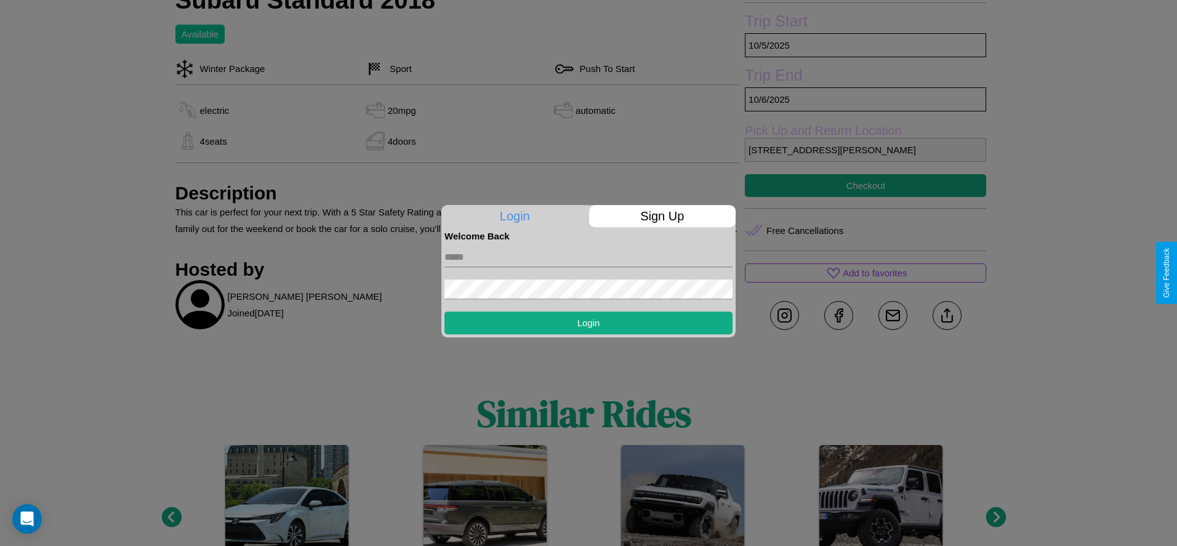
click at [662, 216] on p "Sign Up" at bounding box center [662, 216] width 147 height 22
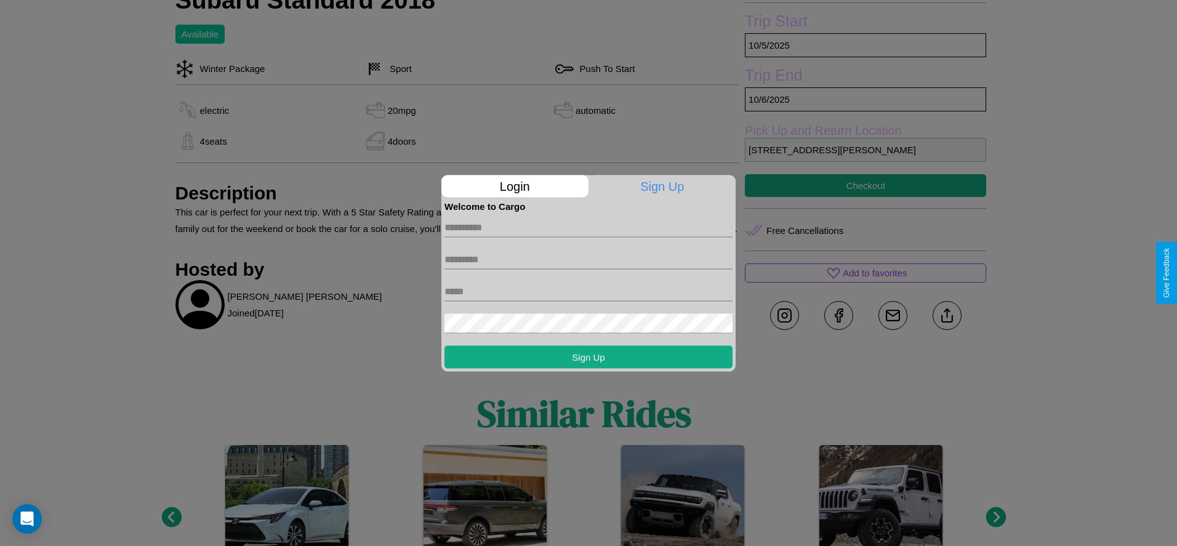
click at [589, 227] on input "text" at bounding box center [589, 227] width 288 height 20
type input "********"
click at [589, 259] on input "text" at bounding box center [589, 259] width 288 height 20
type input "*******"
click at [589, 291] on input "text" at bounding box center [589, 291] width 288 height 20
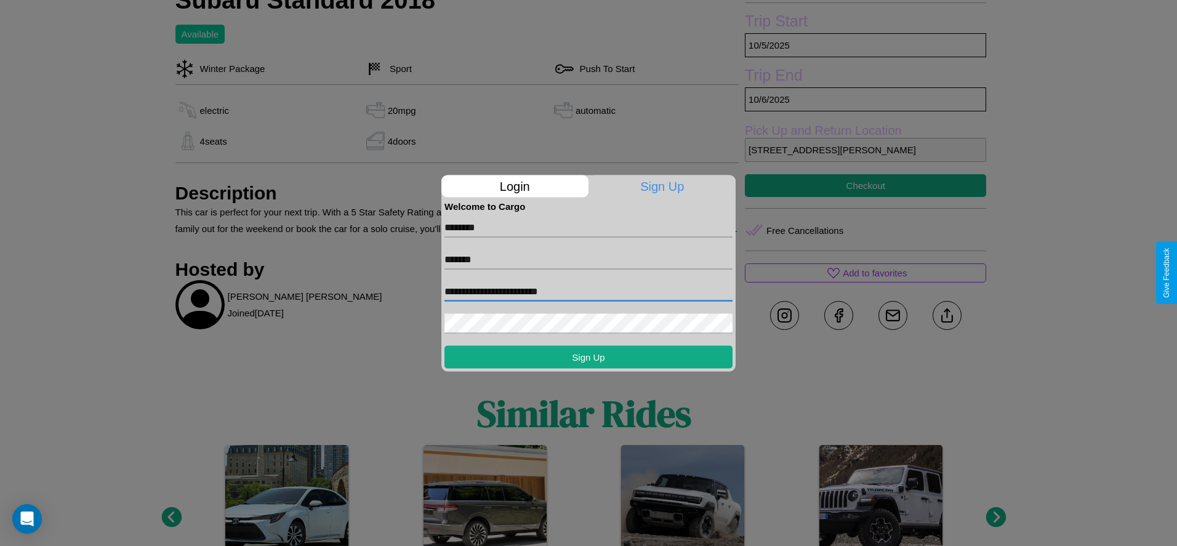
type input "**********"
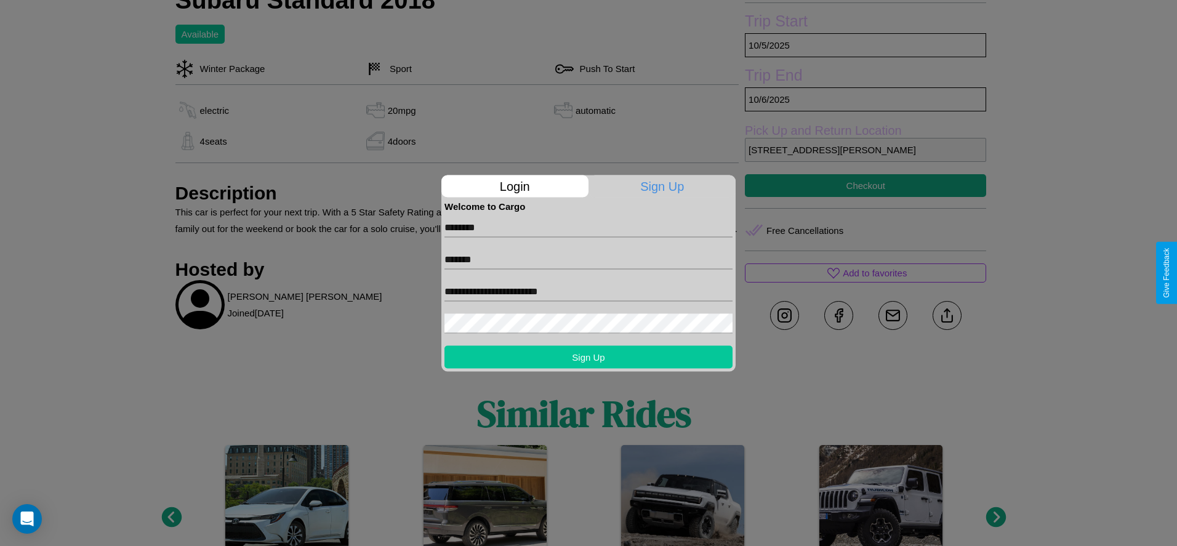
click at [589, 357] on button "Sign Up" at bounding box center [589, 356] width 288 height 23
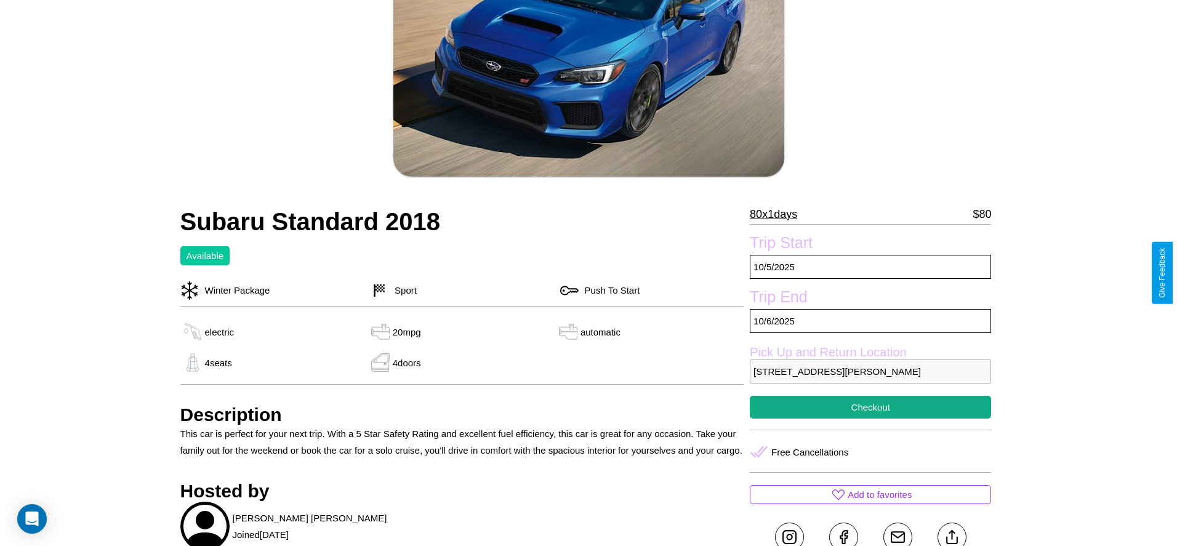
scroll to position [162, 0]
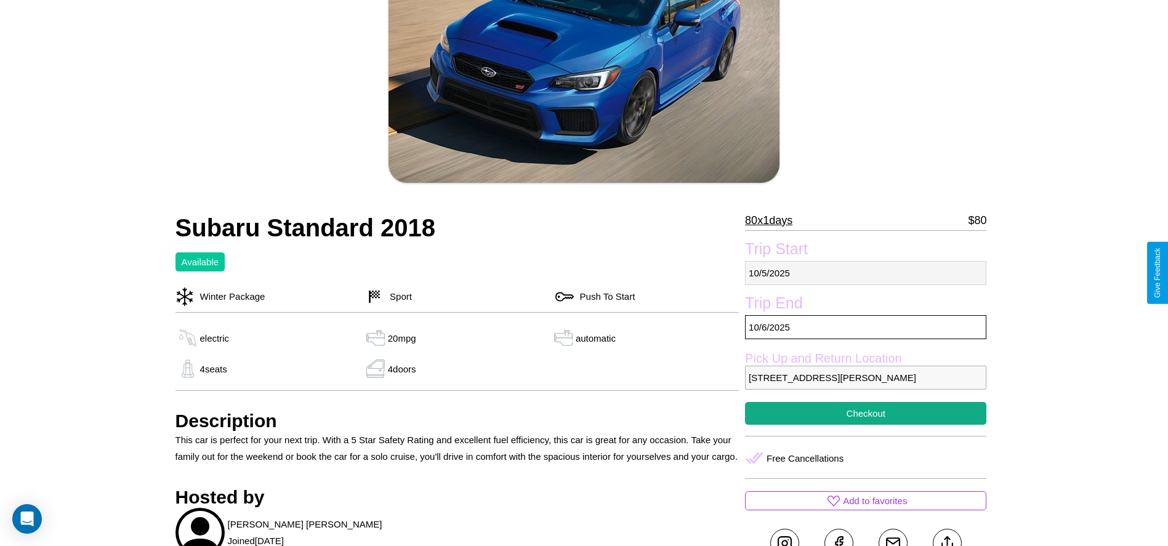
click at [866, 273] on p "[DATE]" at bounding box center [865, 273] width 241 height 24
select select "*"
select select "****"
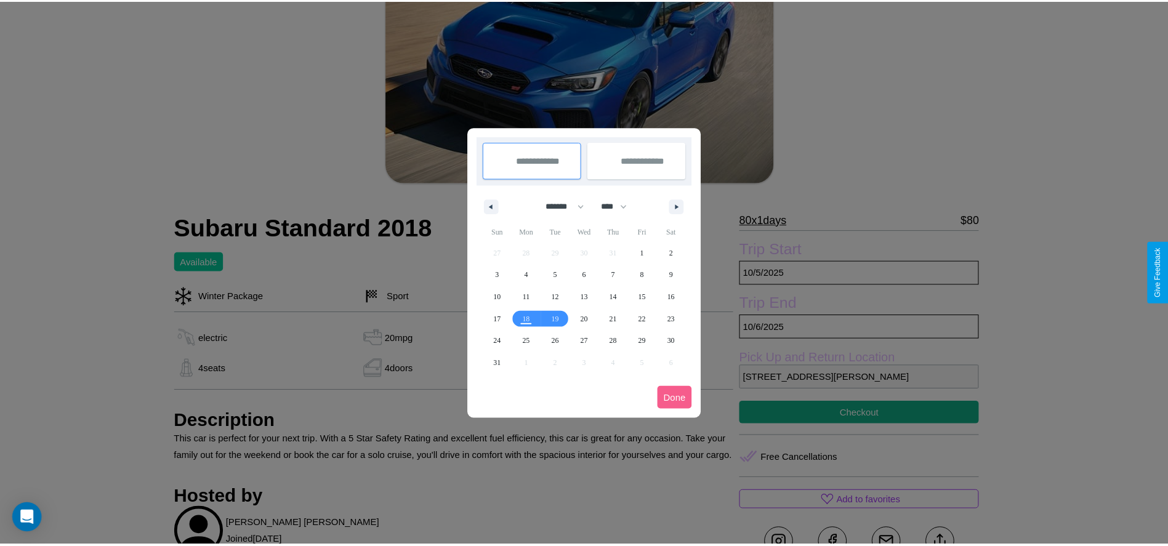
scroll to position [0, 0]
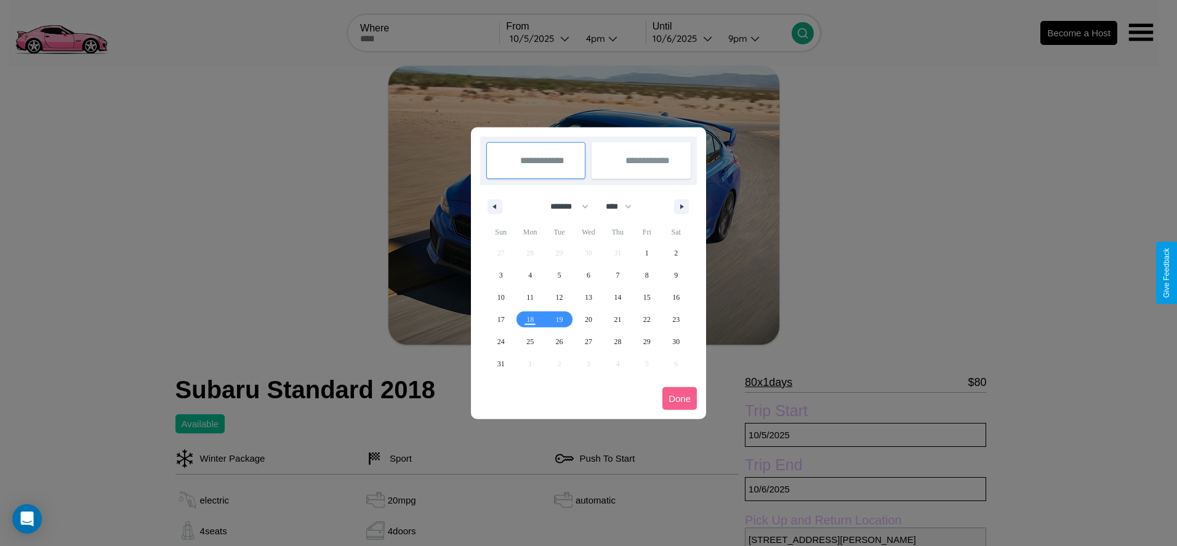
click at [541, 38] on div at bounding box center [588, 273] width 1177 height 546
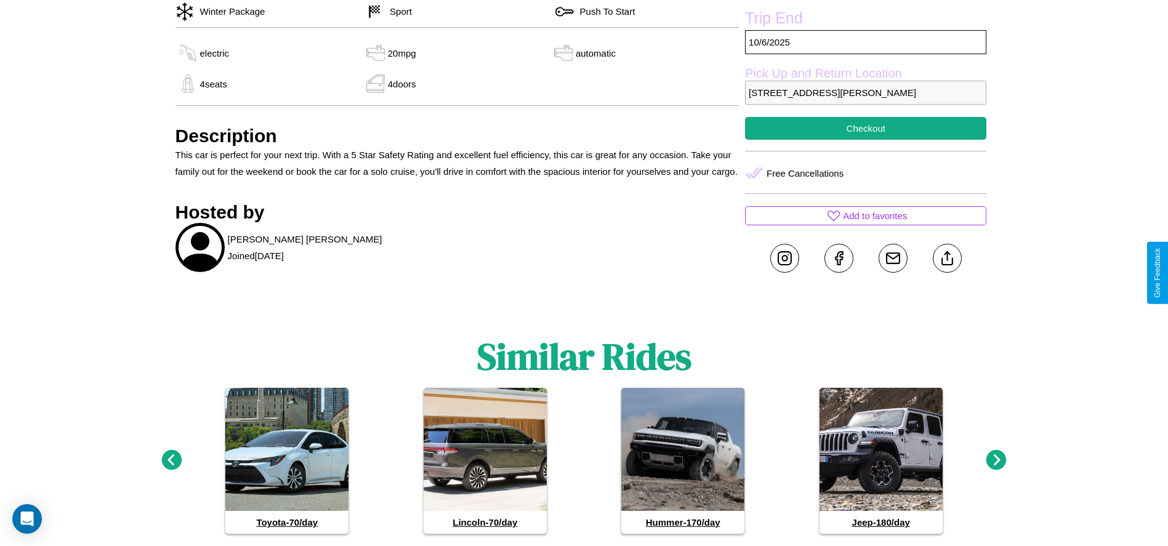
scroll to position [476, 0]
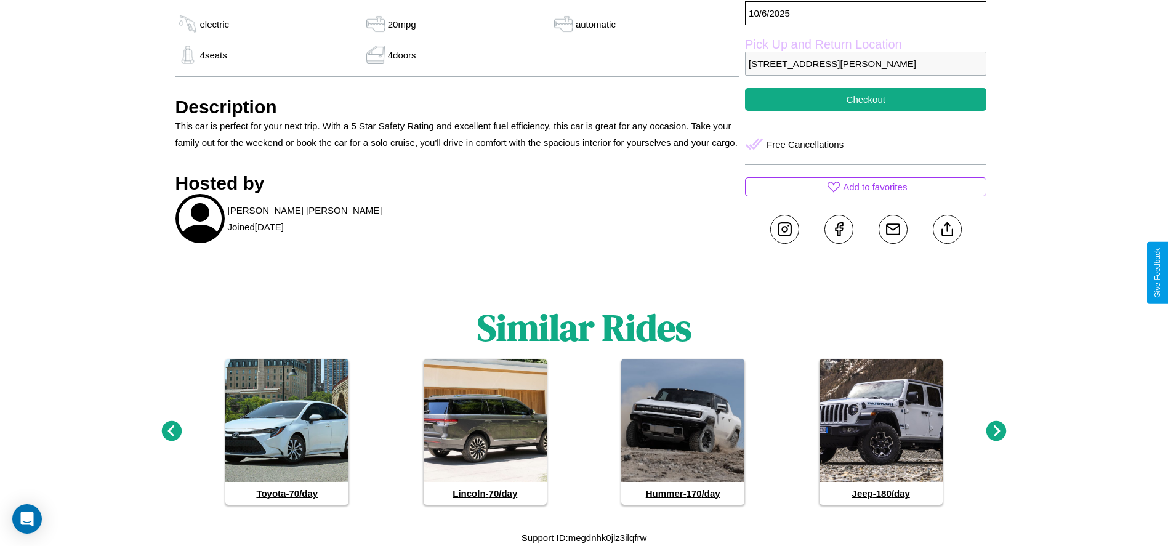
click at [996, 432] on icon at bounding box center [997, 431] width 20 height 20
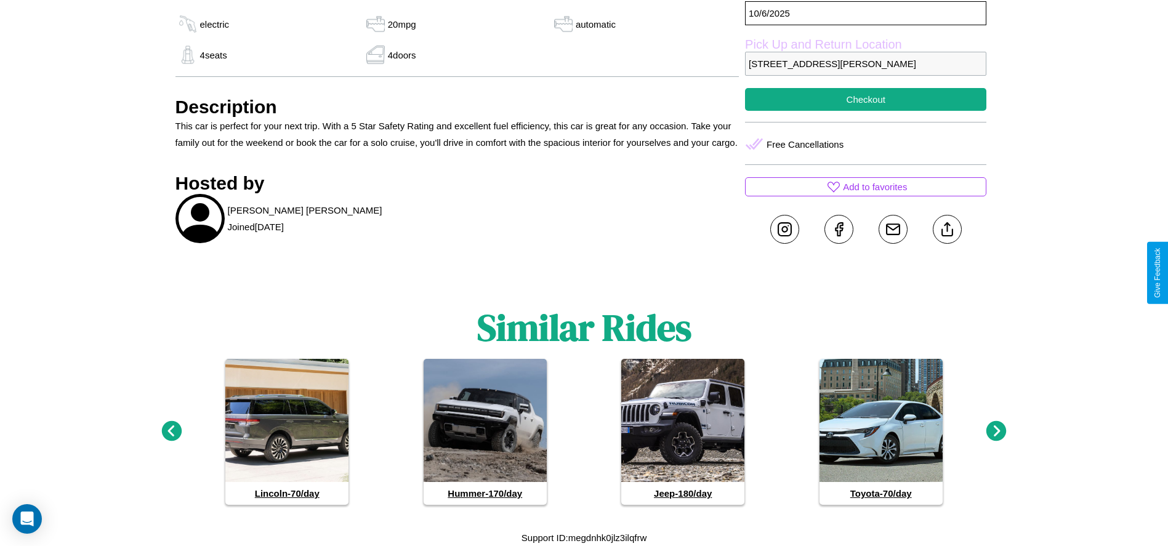
click at [996, 432] on icon at bounding box center [997, 431] width 20 height 20
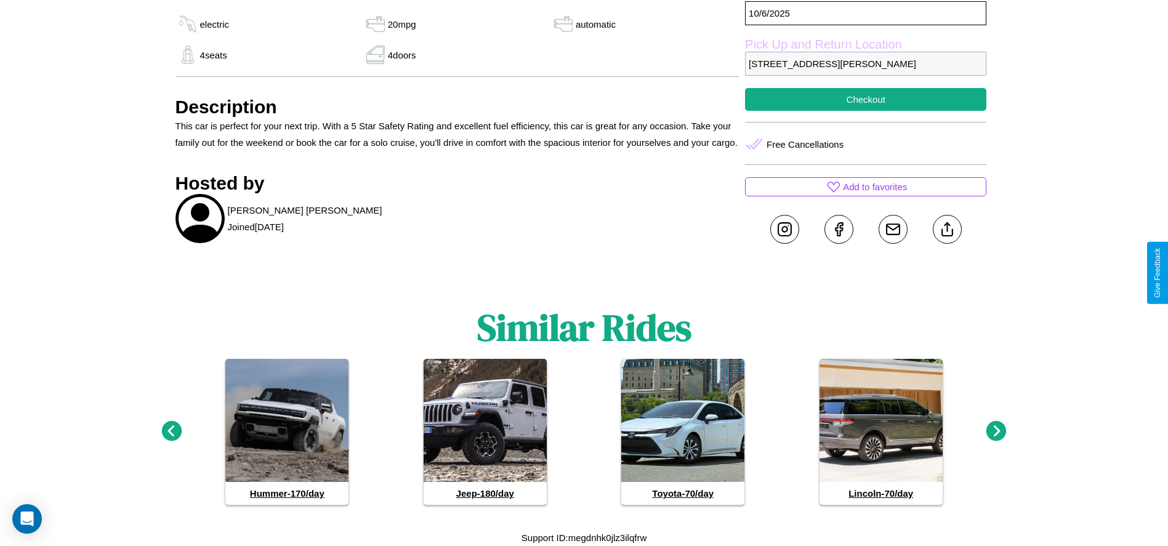
click at [171, 432] on icon at bounding box center [171, 431] width 20 height 20
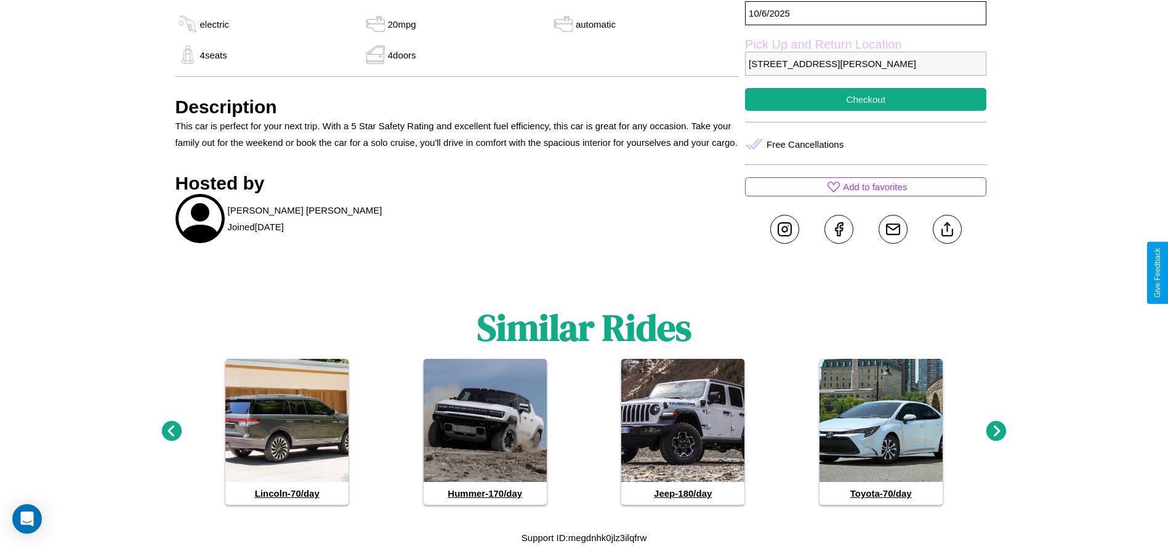
click at [996, 432] on icon at bounding box center [997, 431] width 20 height 20
